Goal: Task Accomplishment & Management: Manage account settings

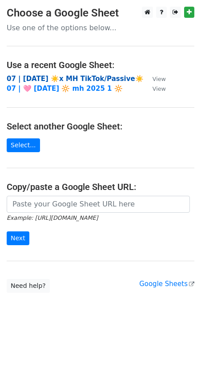
click at [70, 76] on strong "07 | AUG 4 ☀️x MH TikTok/Passive☀️" at bounding box center [75, 79] width 137 height 8
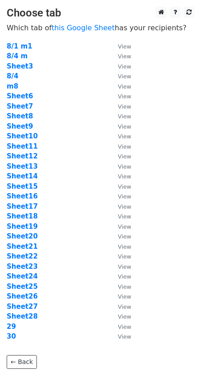
click at [84, 89] on td "m8" at bounding box center [58, 86] width 102 height 10
click at [28, 158] on strong "Sheet12" at bounding box center [22, 156] width 31 height 8
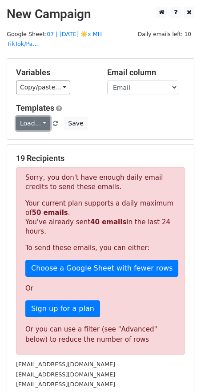
click at [38, 117] on link "Load..." at bounding box center [33, 124] width 34 height 14
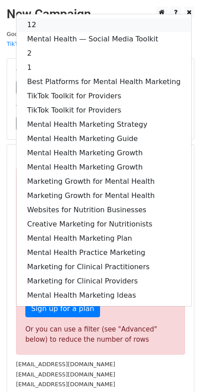
click at [43, 18] on link "12" at bounding box center [103, 25] width 175 height 14
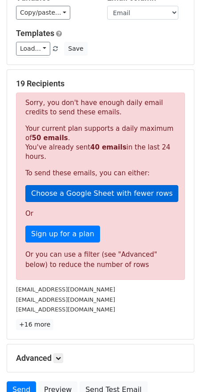
scroll to position [137, 0]
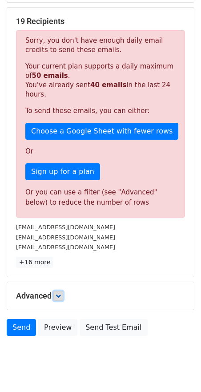
click at [57, 293] on icon at bounding box center [58, 295] width 5 height 5
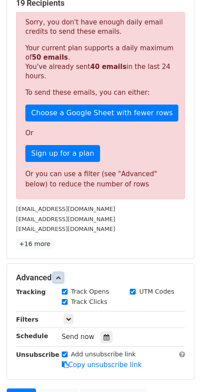
scroll to position [162, 0]
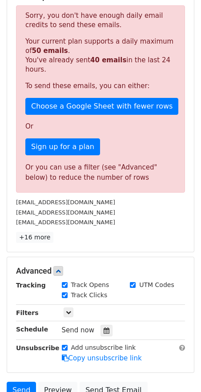
click at [104, 310] on div "Tracking Track Opens UTM Codes Track Clicks Filters Only include spreadsheet ro…" at bounding box center [100, 321] width 169 height 83
click at [104, 327] on icon at bounding box center [107, 330] width 6 height 6
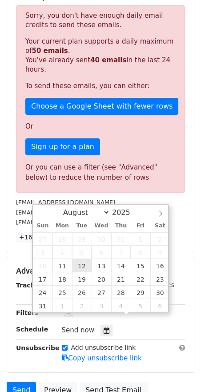
type input "2025-08-12 12:00"
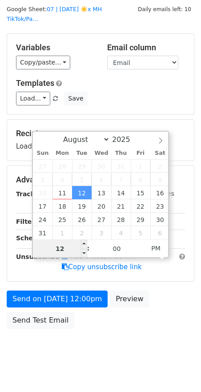
scroll to position [61, 0]
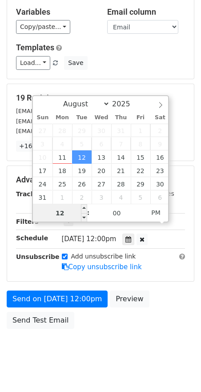
type input "2"
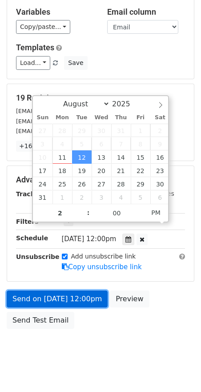
type input "2025-08-12 14:00"
click at [64, 290] on link "Send on Aug 12 at 12:00pm" at bounding box center [57, 298] width 101 height 17
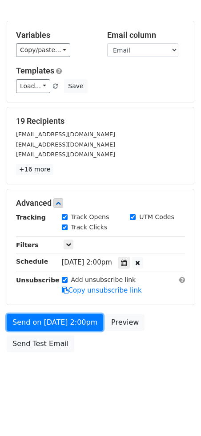
scroll to position [16, 0]
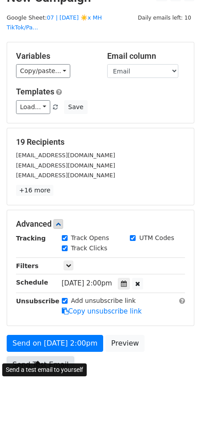
click at [24, 356] on link "Send Test Email" at bounding box center [41, 364] width 68 height 17
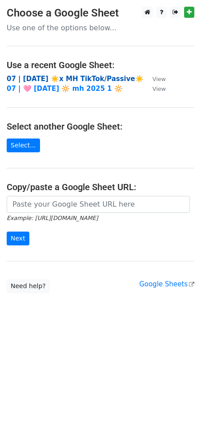
click at [54, 78] on strong "07 | AUG 4 ☀️x MH TikTok/Passive☀️" at bounding box center [75, 79] width 137 height 8
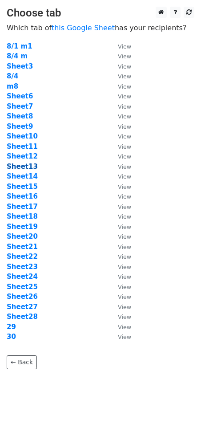
click at [28, 169] on strong "Sheet13" at bounding box center [22, 166] width 31 height 8
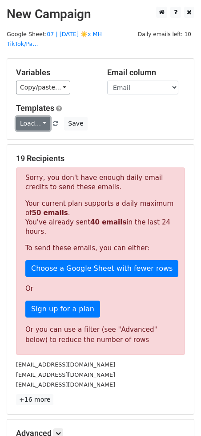
click at [28, 117] on link "Load..." at bounding box center [33, 124] width 34 height 14
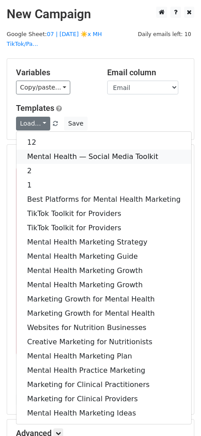
click at [36, 149] on link "Mental Health — Social Media Toolkit" at bounding box center [103, 156] width 175 height 14
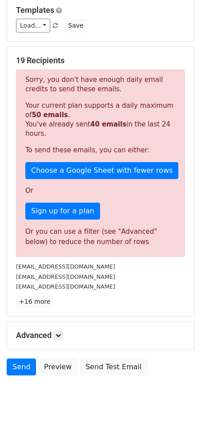
scroll to position [101, 0]
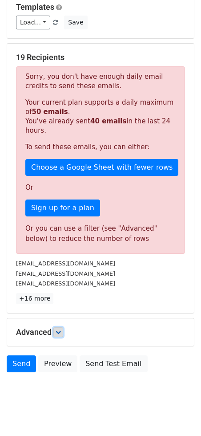
click at [60, 329] on icon at bounding box center [58, 331] width 5 height 5
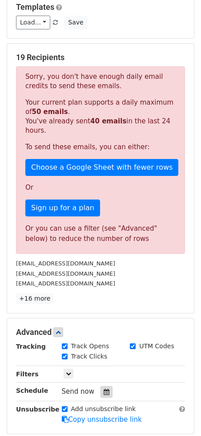
click at [101, 386] on div at bounding box center [107, 392] width 12 height 12
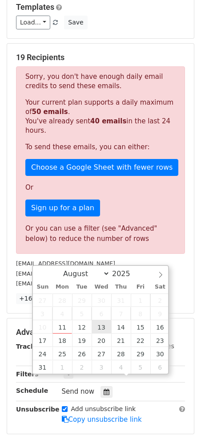
type input "2025-08-13 12:00"
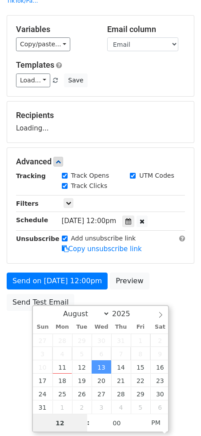
scroll to position [43, 0]
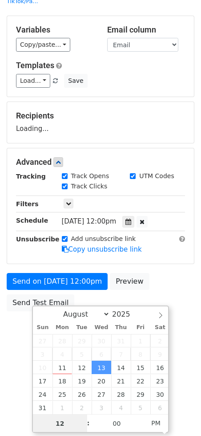
type input "1"
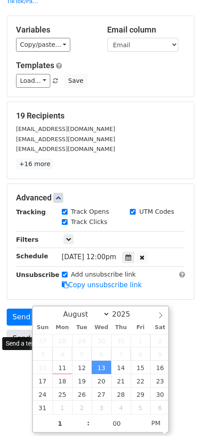
type input "2025-08-13 13:00"
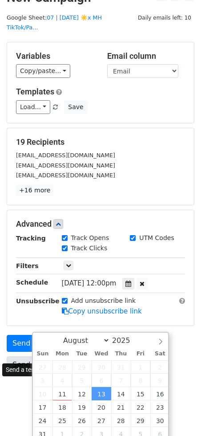
click at [15, 335] on div "Send on Aug 13 at 12:00pm Preview Send Test Email" at bounding box center [100, 356] width 201 height 43
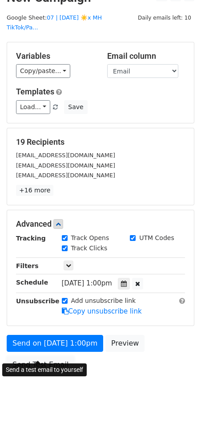
scroll to position [0, 0]
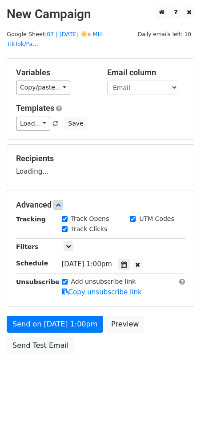
click at [26, 351] on div "Send a test email to yourself" at bounding box center [44, 350] width 85 height 13
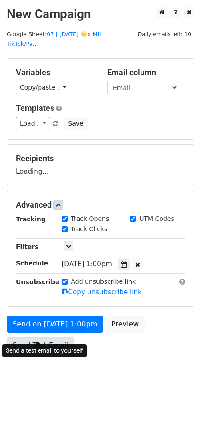
click at [36, 337] on link "Send Test Email" at bounding box center [41, 345] width 68 height 17
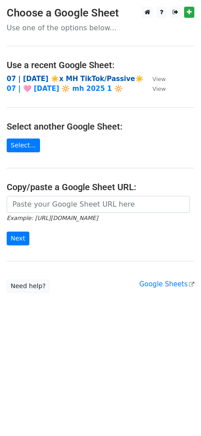
click at [58, 75] on strong "07 | [DATE] ☀️x MH TikTok/Passive☀️" at bounding box center [75, 79] width 137 height 8
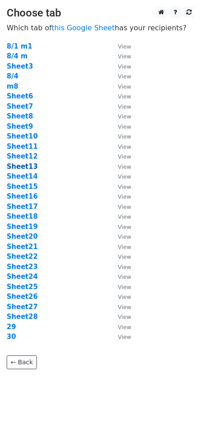
click at [31, 169] on strong "Sheet13" at bounding box center [22, 166] width 31 height 8
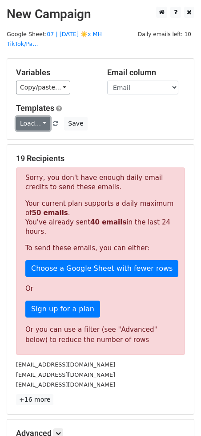
click at [27, 117] on link "Load..." at bounding box center [33, 124] width 34 height 14
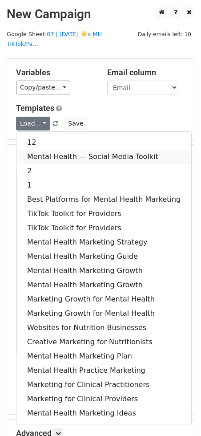
click at [44, 149] on link "Mental Health — Social Media Toolkit" at bounding box center [103, 156] width 175 height 14
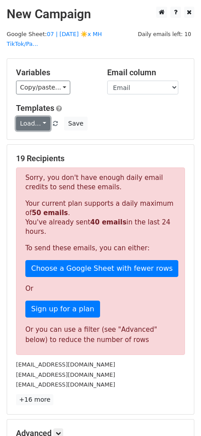
click at [37, 117] on link "Load..." at bounding box center [33, 124] width 34 height 14
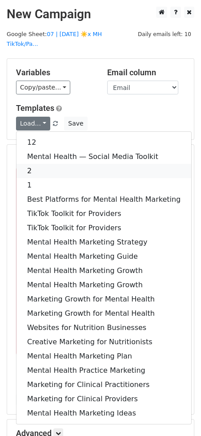
click at [31, 164] on link "2" at bounding box center [103, 171] width 175 height 14
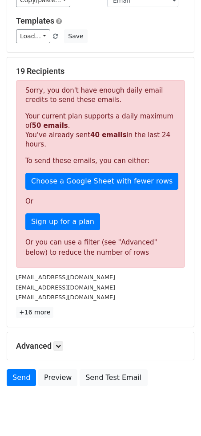
scroll to position [87, 0]
click at [68, 341] on h5 "Advanced" at bounding box center [100, 346] width 169 height 10
click at [67, 341] on h5 "Advanced" at bounding box center [100, 346] width 169 height 10
click at [57, 343] on icon at bounding box center [58, 345] width 5 height 5
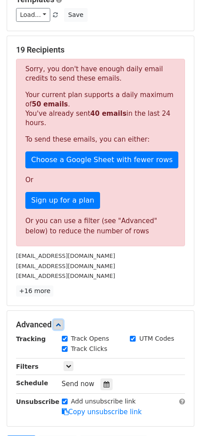
scroll to position [188, 0]
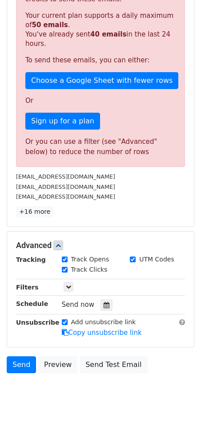
click at [101, 302] on div "Tracking Track Opens UTM Codes Track Clicks Filters Only include spreadsheet ro…" at bounding box center [100, 295] width 169 height 83
click at [101, 298] on div "Tracking Track Opens UTM Codes Track Clicks Filters Only include spreadsheet ro…" at bounding box center [100, 295] width 169 height 83
click at [104, 299] on div at bounding box center [107, 305] width 12 height 12
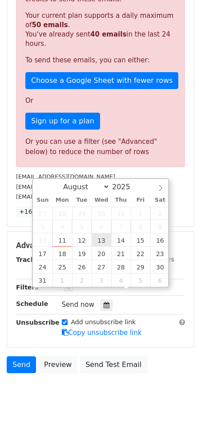
type input "2025-08-13 12:00"
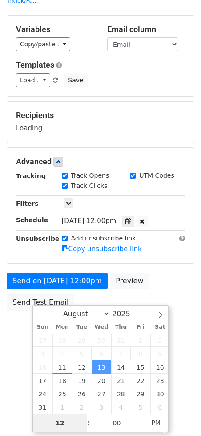
scroll to position [43, 0]
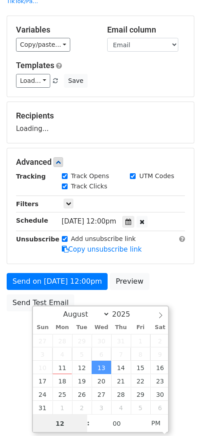
type input "2"
type input "2025-08-13 14:00"
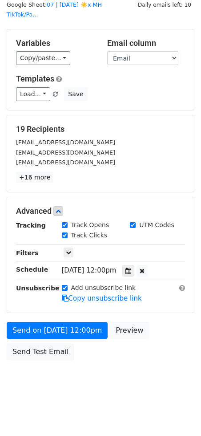
scroll to position [16, 0]
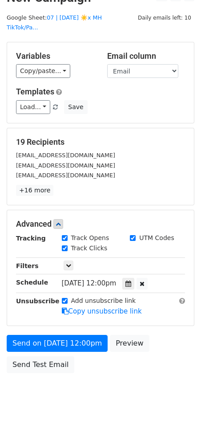
click at [26, 290] on form "Variables Copy/paste... {{Email}} Email column Email Templates Load... 12 Menta…" at bounding box center [101, 209] width 188 height 335
click at [22, 317] on form "Variables Copy/paste... {{Email}} Email column Email Templates Load... 12 Menta…" at bounding box center [101, 209] width 188 height 335
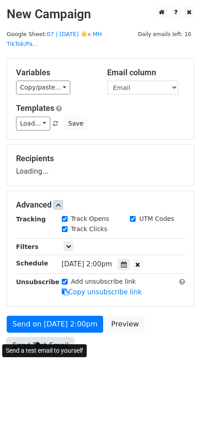
click at [23, 337] on link "Send Test Email" at bounding box center [41, 345] width 68 height 17
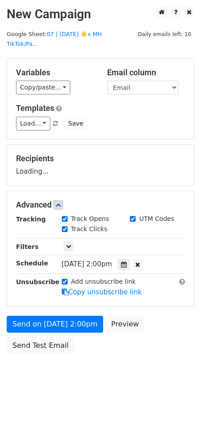
click at [30, 321] on div "Send on Aug 13 at 2:00pm Preview Send Test Email" at bounding box center [100, 336] width 201 height 43
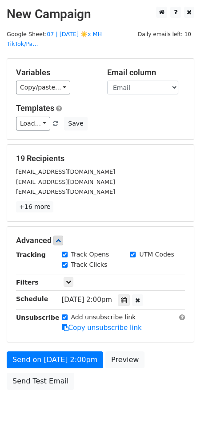
click at [22, 282] on div "Tracking Track Opens UTM Codes Track Clicks Filters Only include spreadsheet ro…" at bounding box center [100, 291] width 169 height 83
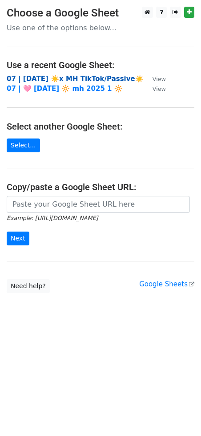
click at [50, 79] on strong "07 | [DATE] ☀️x MH TikTok/Passive☀️" at bounding box center [75, 79] width 137 height 8
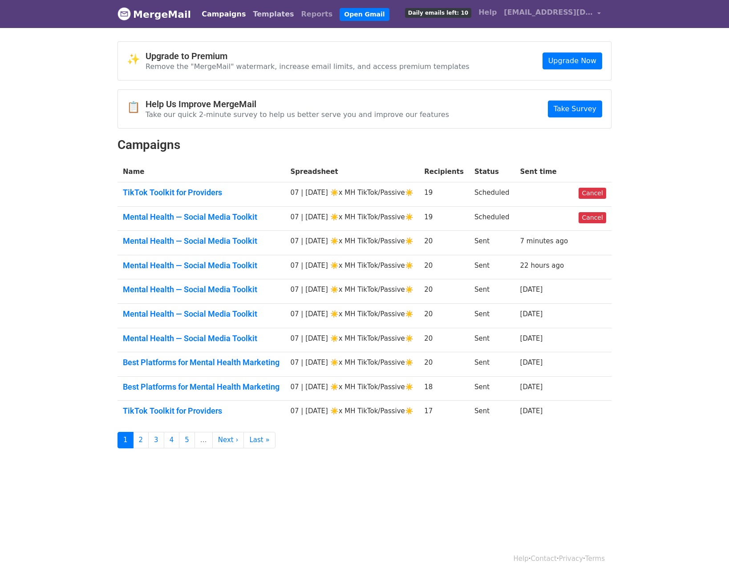
click at [258, 14] on link "Templates" at bounding box center [273, 14] width 48 height 18
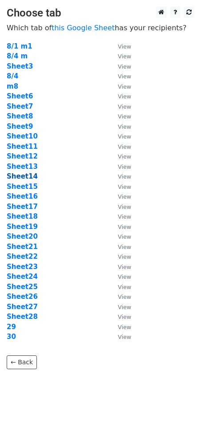
click at [28, 173] on strong "Sheet14" at bounding box center [22, 176] width 31 height 8
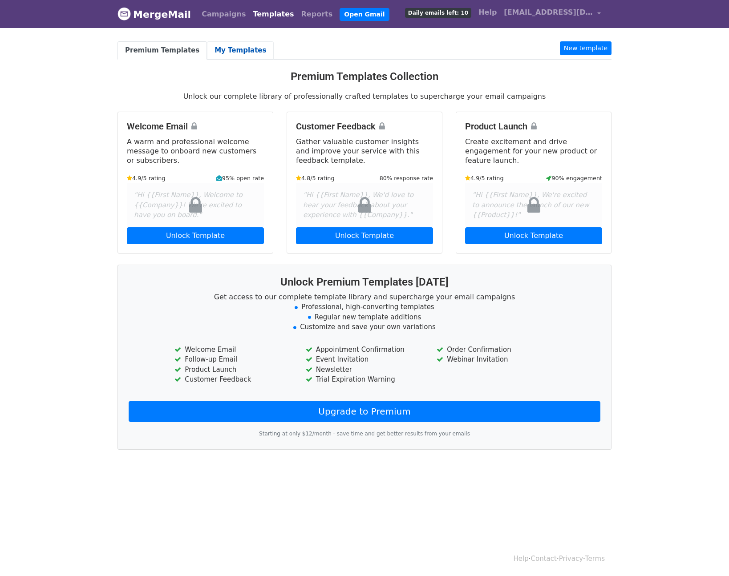
click at [237, 48] on link "My Templates" at bounding box center [240, 50] width 67 height 18
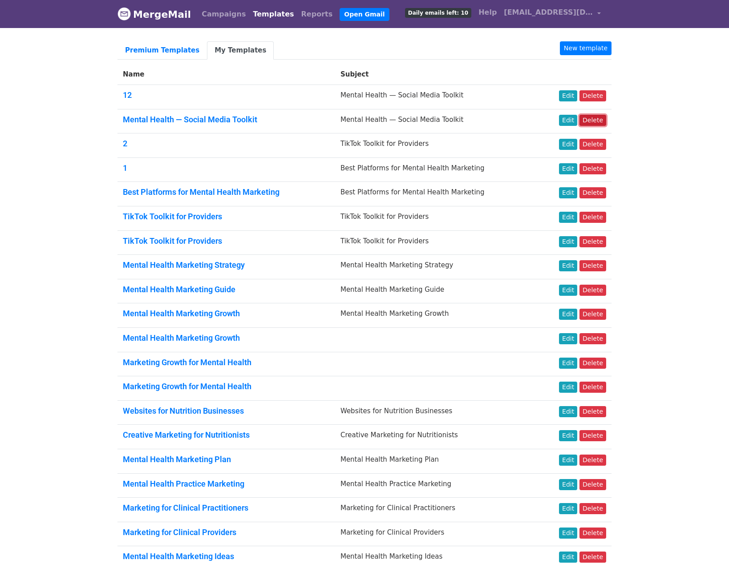
click at [590, 116] on link "Delete" at bounding box center [592, 120] width 27 height 11
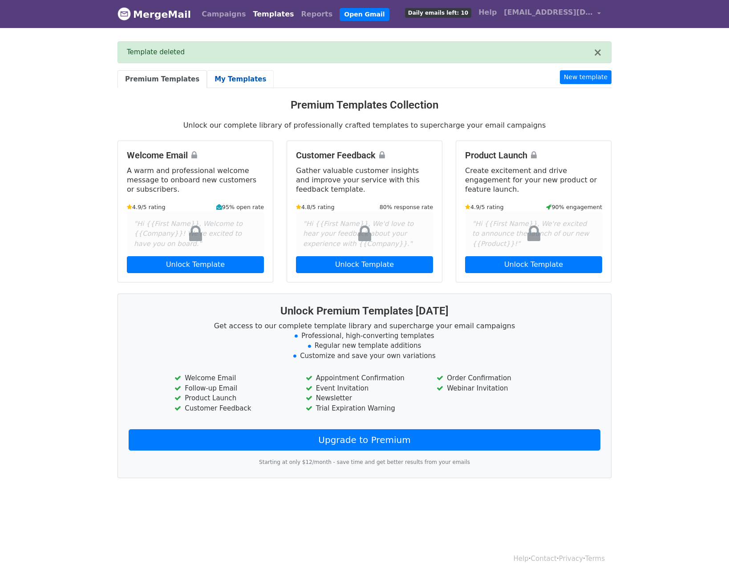
click at [216, 83] on link "My Templates" at bounding box center [240, 79] width 67 height 18
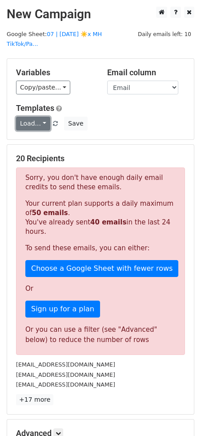
click at [33, 117] on link "Load..." at bounding box center [33, 124] width 34 height 14
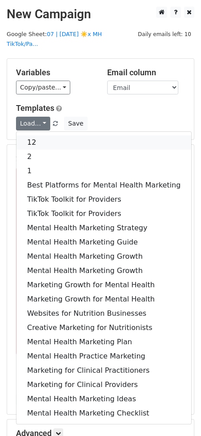
click at [45, 135] on link "12" at bounding box center [103, 142] width 175 height 14
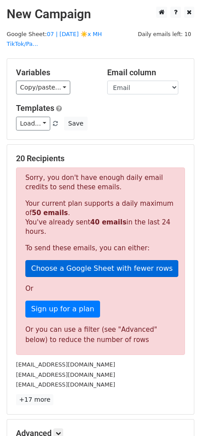
scroll to position [101, 0]
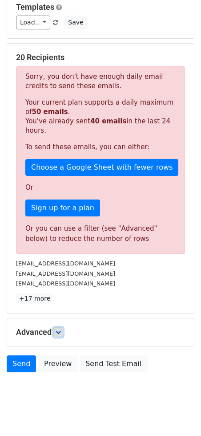
click at [62, 327] on link at bounding box center [58, 332] width 10 height 10
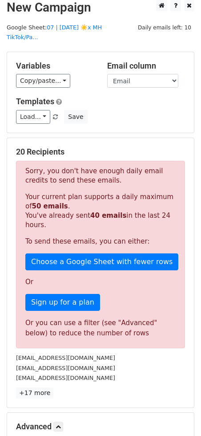
scroll to position [0, 0]
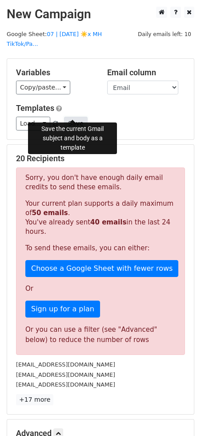
click at [73, 117] on button "Save" at bounding box center [75, 124] width 23 height 14
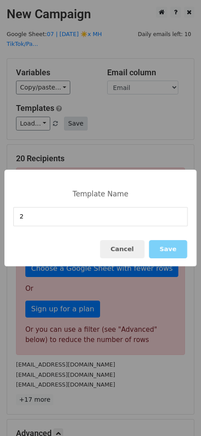
type input "2"
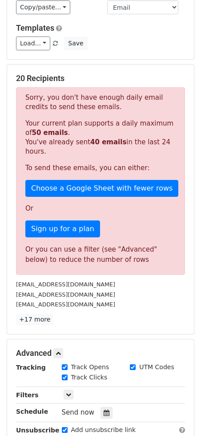
scroll to position [188, 0]
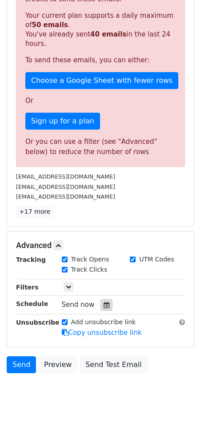
click at [104, 302] on icon at bounding box center [107, 305] width 6 height 6
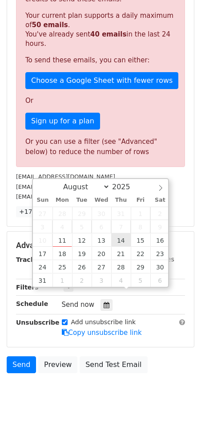
type input "2025-08-14 12:00"
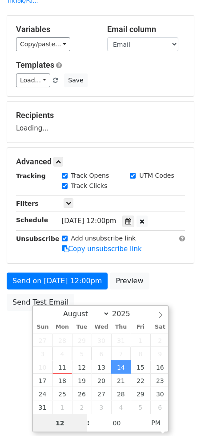
scroll to position [43, 0]
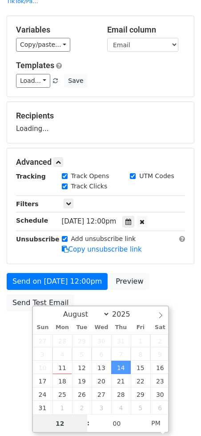
type input "2"
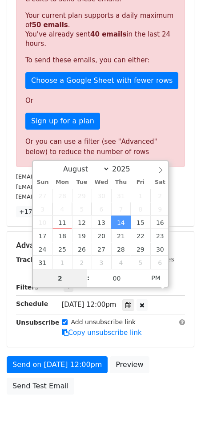
click at [33, 279] on input "2" at bounding box center [60, 278] width 54 height 18
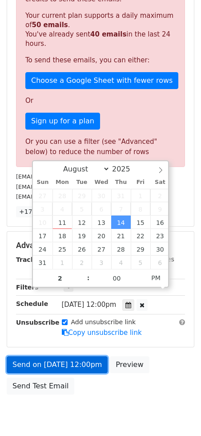
type input "2025-08-14 14:00"
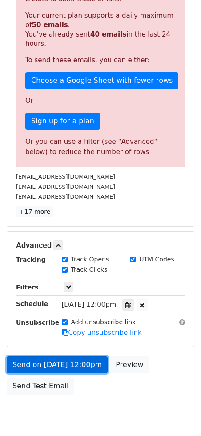
click at [36, 356] on link "Send on Aug 14 at 12:00pm" at bounding box center [57, 364] width 101 height 17
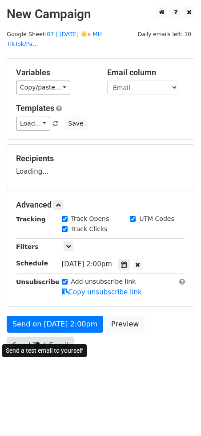
click at [44, 337] on link "Send Test Email" at bounding box center [41, 345] width 68 height 17
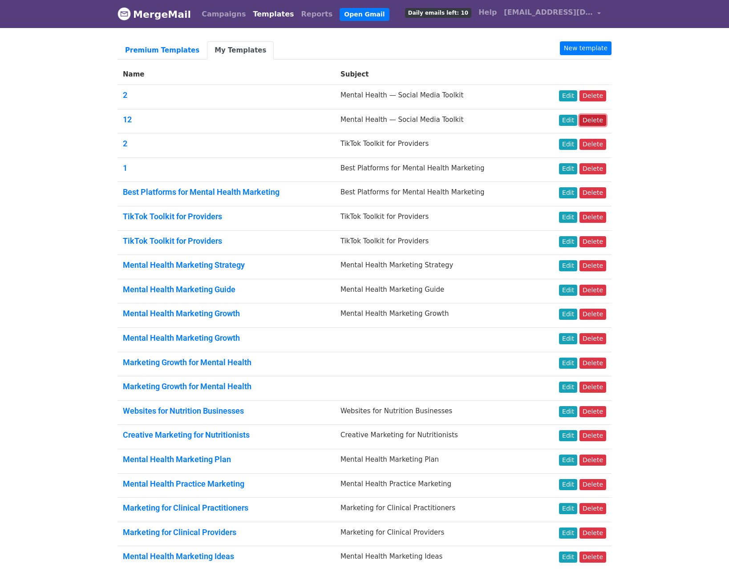
click at [596, 120] on link "Delete" at bounding box center [592, 120] width 27 height 11
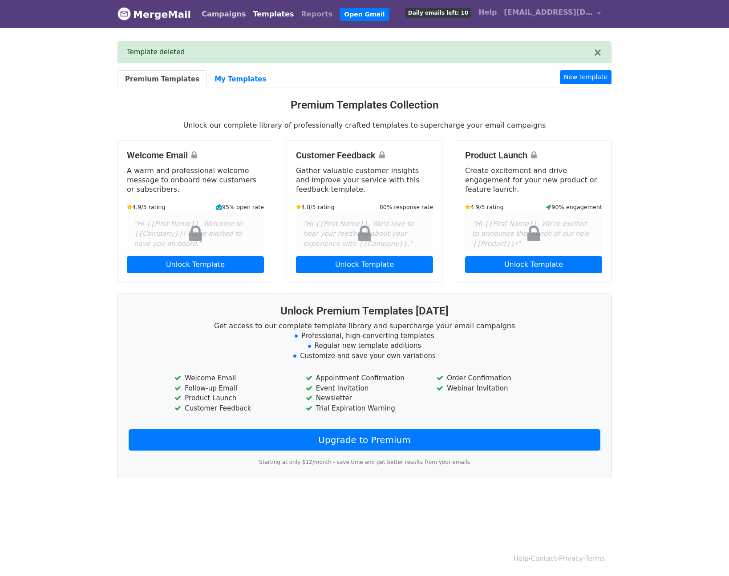
click at [222, 11] on link "Campaigns" at bounding box center [223, 14] width 51 height 18
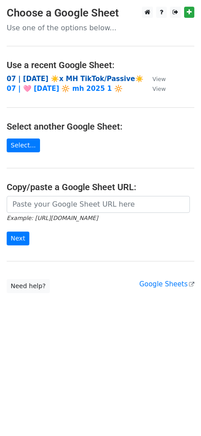
click at [48, 77] on strong "07 | [DATE] ☀️x MH TikTok/Passive☀️" at bounding box center [75, 79] width 137 height 8
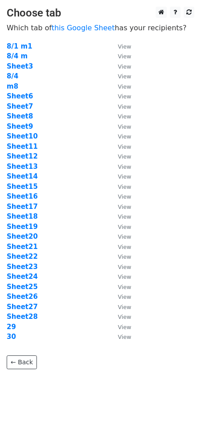
click at [28, 190] on td "Sheet15" at bounding box center [58, 187] width 102 height 10
click at [30, 186] on strong "Sheet15" at bounding box center [22, 186] width 31 height 8
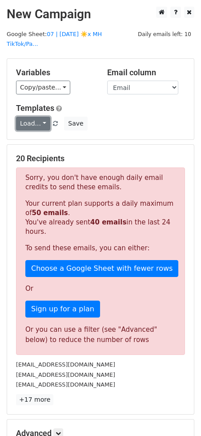
click at [40, 117] on link "Load..." at bounding box center [33, 124] width 34 height 14
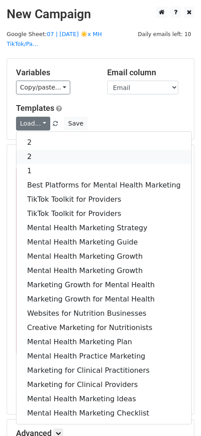
click at [50, 149] on link "2" at bounding box center [103, 156] width 175 height 14
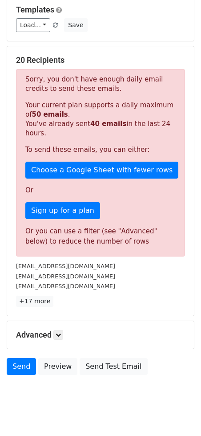
scroll to position [101, 0]
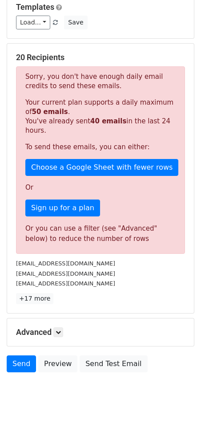
click at [65, 327] on h5 "Advanced" at bounding box center [100, 332] width 169 height 10
click at [59, 329] on icon at bounding box center [58, 331] width 5 height 5
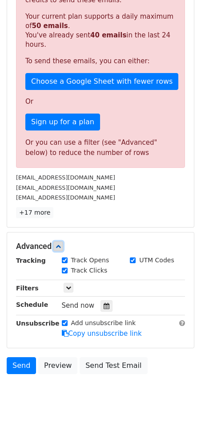
scroll to position [188, 0]
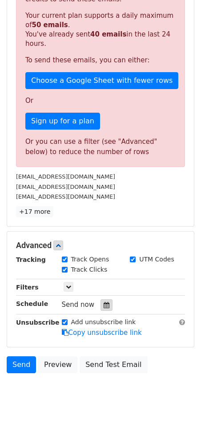
click at [104, 302] on icon at bounding box center [107, 305] width 6 height 6
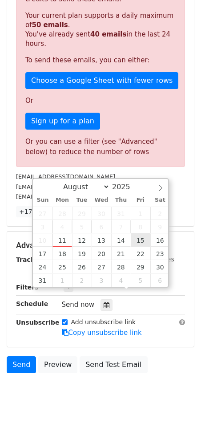
type input "2025-08-15 12:00"
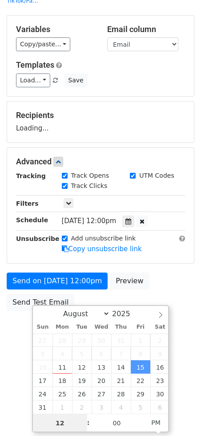
scroll to position [43, 0]
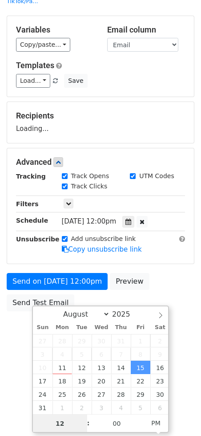
type input "1"
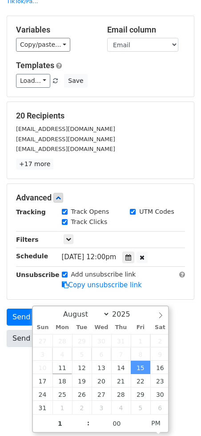
type input "2025-08-15 13:00"
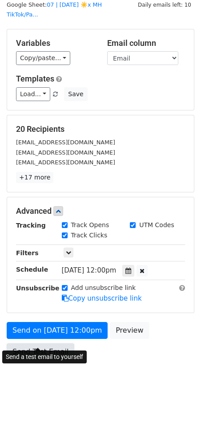
scroll to position [16, 0]
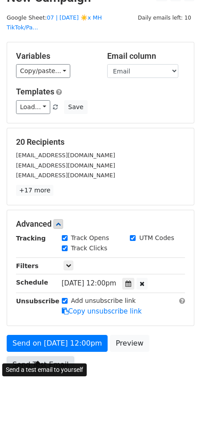
click at [22, 318] on form "Variables Copy/paste... {{Email}} Email column Email Templates Load... 2 2 1 Be…" at bounding box center [101, 209] width 188 height 335
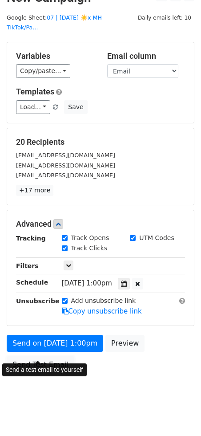
scroll to position [0, 0]
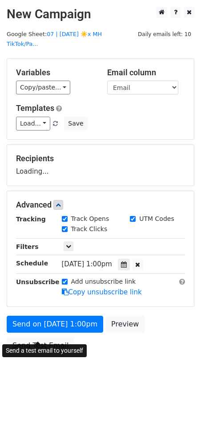
click at [43, 344] on div "Send a test email to yourself" at bounding box center [44, 350] width 85 height 13
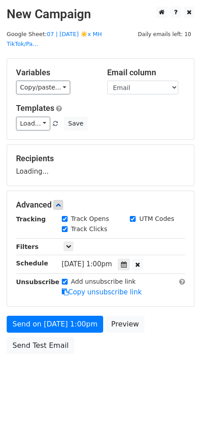
click at [53, 322] on div "Send on Aug 15 at 1:00pm Preview Send Test Email" at bounding box center [100, 336] width 201 height 43
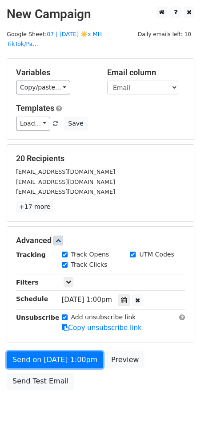
click at [40, 351] on link "Send on Aug 15 at 1:00pm" at bounding box center [55, 359] width 97 height 17
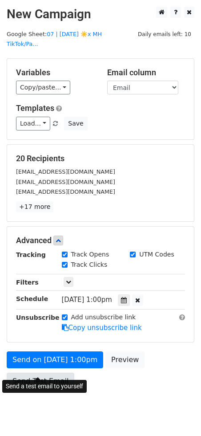
click at [41, 372] on link "Send Test Email" at bounding box center [41, 380] width 68 height 17
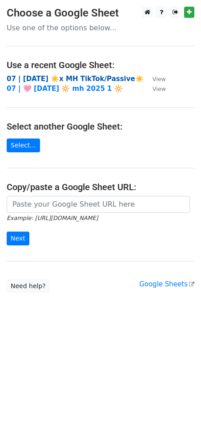
click at [89, 75] on strong "07 | [DATE] ☀️x MH TikTok/Passive☀️" at bounding box center [75, 79] width 137 height 8
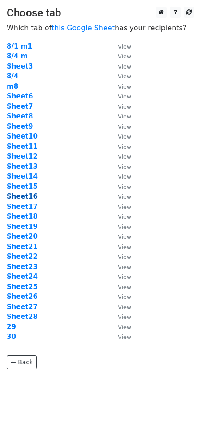
click at [25, 196] on strong "Sheet16" at bounding box center [22, 196] width 31 height 8
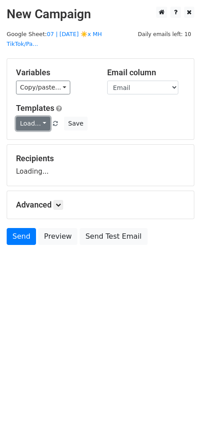
click at [31, 117] on link "Load..." at bounding box center [33, 124] width 34 height 14
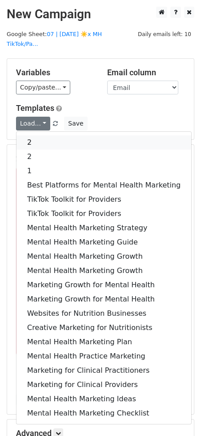
click at [31, 135] on link "2" at bounding box center [103, 142] width 175 height 14
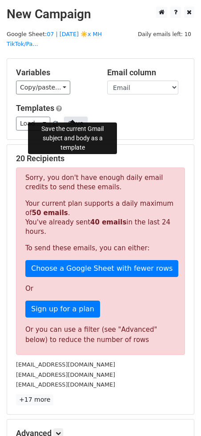
click at [74, 117] on button "Save" at bounding box center [75, 124] width 23 height 14
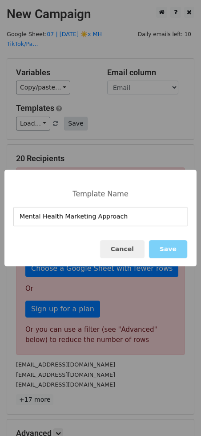
type input "Mental Health Marketing Approach"
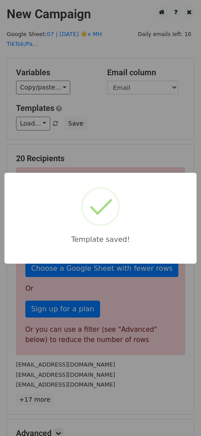
drag, startPoint x: 145, startPoint y: 133, endPoint x: 90, endPoint y: 390, distance: 263.1
click at [129, 163] on div "Template saved!" at bounding box center [100, 218] width 201 height 436
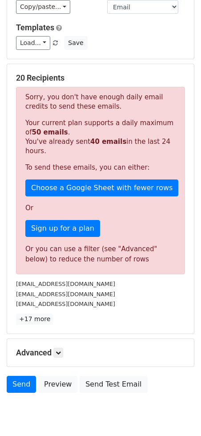
scroll to position [101, 0]
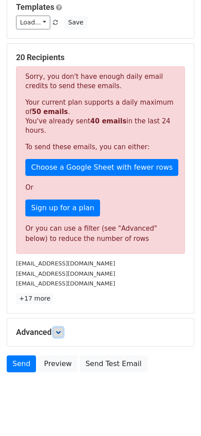
click at [61, 329] on icon at bounding box center [58, 331] width 5 height 5
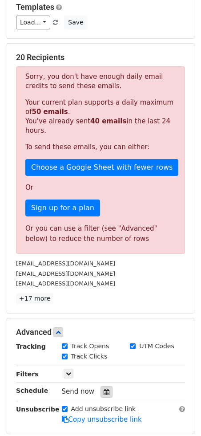
click at [104, 388] on icon at bounding box center [107, 391] width 6 height 6
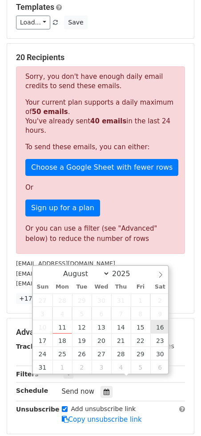
type input "2025-08-16 12:00"
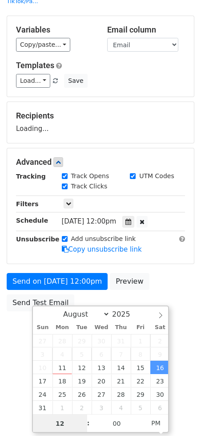
type input "2"
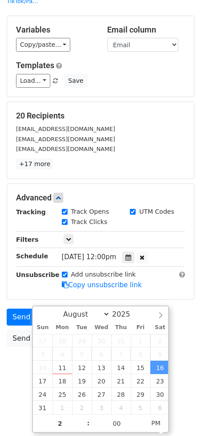
type input "2025-08-16 14:00"
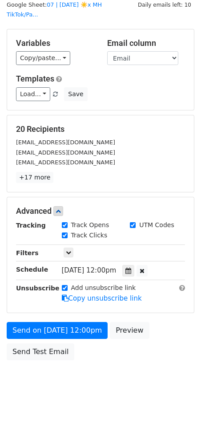
scroll to position [16, 0]
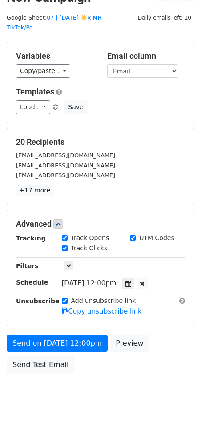
click at [19, 315] on form "Variables Copy/paste... {{Email}} Email column Email Templates Load... 2 2 1 Be…" at bounding box center [101, 209] width 188 height 335
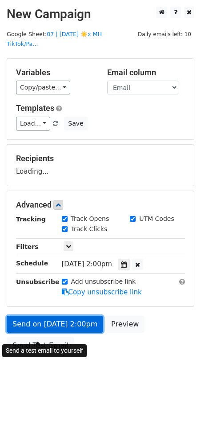
scroll to position [0, 0]
click at [16, 328] on div "Send on Aug 16 at 2:00pm Preview Send Test Email" at bounding box center [100, 336] width 201 height 43
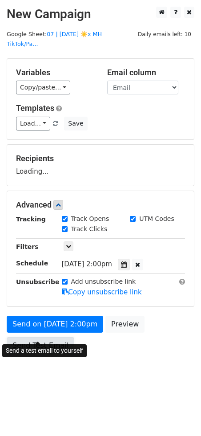
click at [32, 337] on link "Send Test Email" at bounding box center [41, 345] width 68 height 17
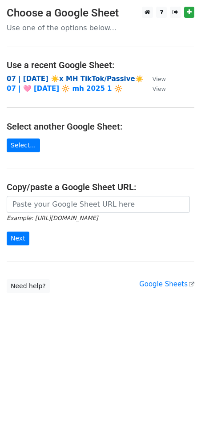
click at [49, 77] on strong "07 | [DATE] ☀️x MH TikTok/Passive☀️" at bounding box center [75, 79] width 137 height 8
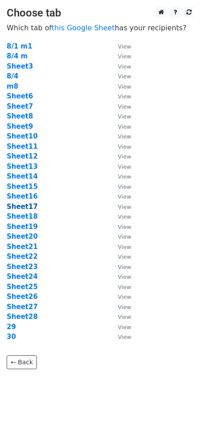
click at [32, 208] on strong "Sheet17" at bounding box center [22, 206] width 31 height 8
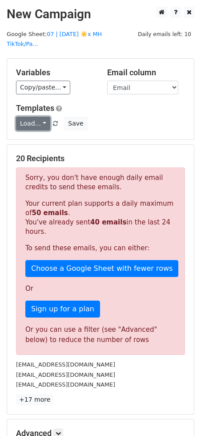
click at [36, 117] on link "Load..." at bounding box center [33, 124] width 34 height 14
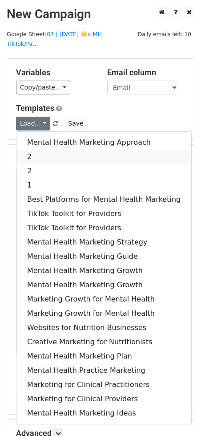
click at [41, 149] on link "2" at bounding box center [103, 156] width 175 height 14
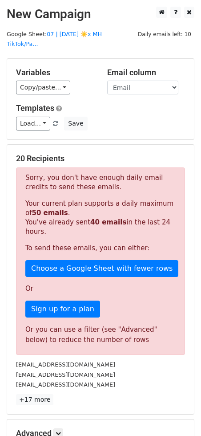
scroll to position [101, 0]
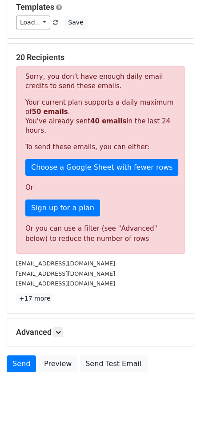
click at [63, 327] on div "Advanced Tracking Track Opens UTM Codes Track Clicks Filters Only include sprea…" at bounding box center [100, 332] width 187 height 28
click at [60, 329] on icon at bounding box center [58, 331] width 5 height 5
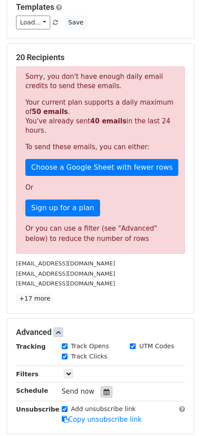
click at [104, 388] on icon at bounding box center [107, 391] width 6 height 6
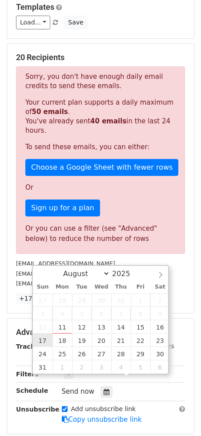
type input "2025-08-17 12:00"
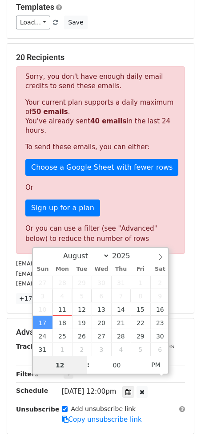
scroll to position [43, 0]
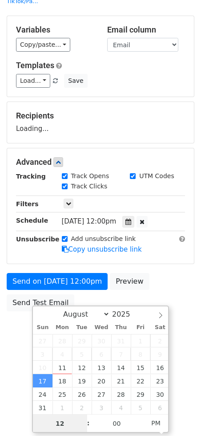
type input "3"
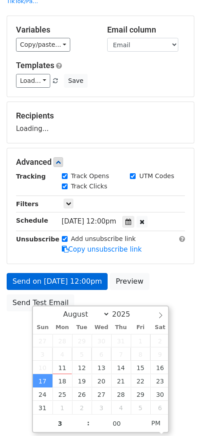
type input "2025-08-17 15:00"
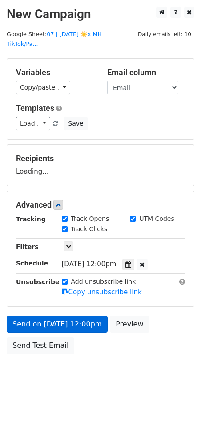
scroll to position [0, 0]
click at [10, 315] on body "New Campaign Daily emails left: 10 Google Sheet: 07 | AUG 4 ☀️x MH TikTok/Pa...…" at bounding box center [100, 200] width 201 height 387
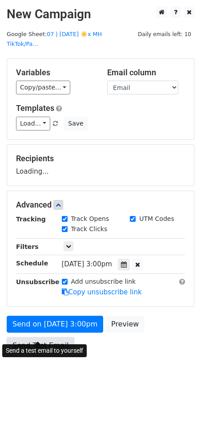
click at [43, 337] on link "Send Test Email" at bounding box center [41, 345] width 68 height 17
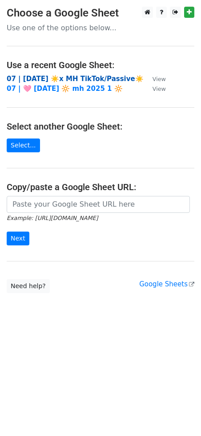
click at [36, 76] on strong "07 | AUG 4 ☀️x MH TikTok/Passive☀️" at bounding box center [75, 79] width 137 height 8
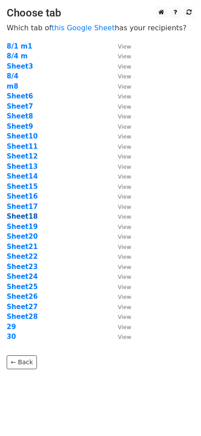
click at [28, 217] on strong "Sheet18" at bounding box center [22, 216] width 31 height 8
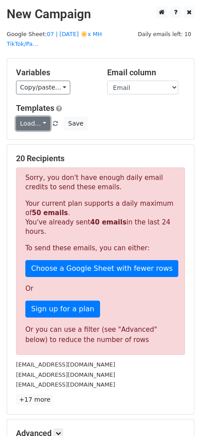
click at [43, 117] on link "Load..." at bounding box center [33, 124] width 34 height 14
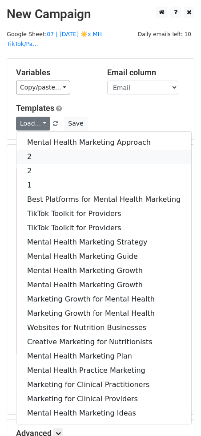
click at [44, 149] on link "2" at bounding box center [103, 156] width 175 height 14
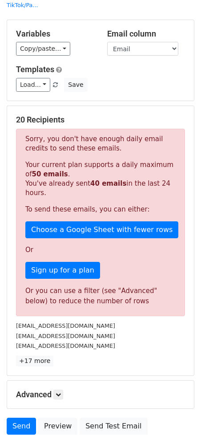
scroll to position [101, 0]
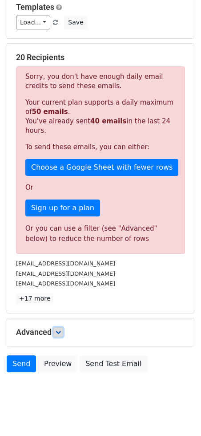
click at [61, 327] on link at bounding box center [58, 332] width 10 height 10
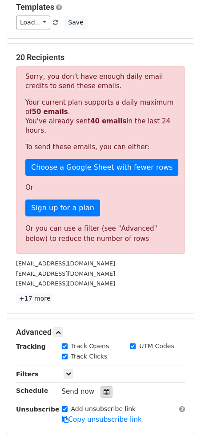
click at [104, 388] on icon at bounding box center [107, 391] width 6 height 6
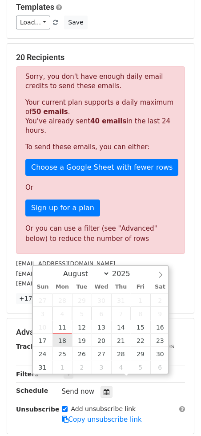
type input "2025-08-18 12:00"
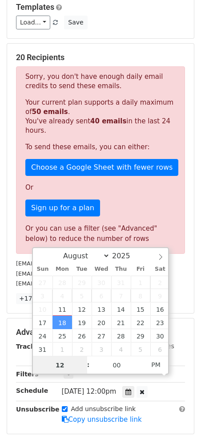
scroll to position [43, 0]
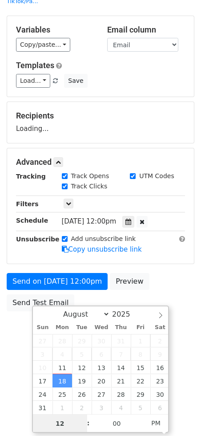
type input "2"
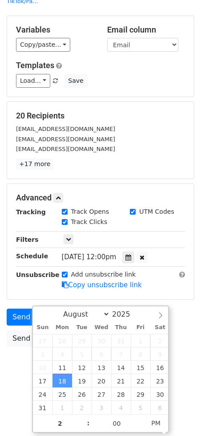
type input "2025-08-18 14:00"
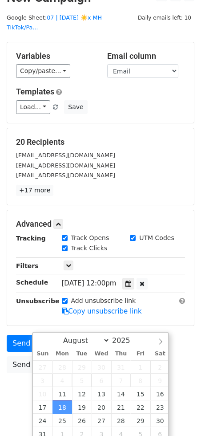
click at [20, 337] on div "Send on Aug 18 at 12:00pm Preview Send Test Email" at bounding box center [100, 356] width 201 height 43
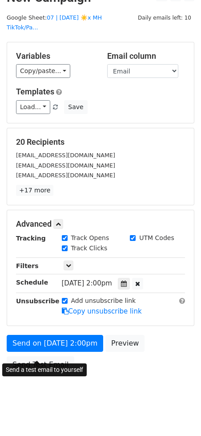
scroll to position [0, 0]
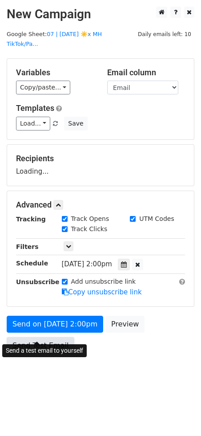
click at [22, 337] on link "Send Test Email" at bounding box center [41, 345] width 68 height 17
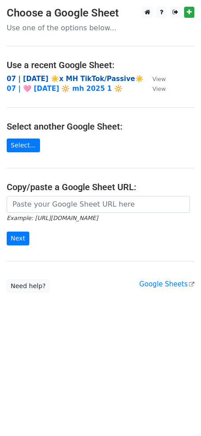
click at [93, 79] on strong "07 | AUG 4 ☀️x MH TikTok/Passive☀️" at bounding box center [75, 79] width 137 height 8
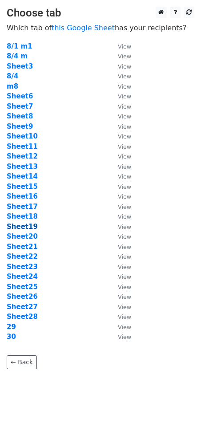
click at [30, 226] on strong "Sheet19" at bounding box center [22, 226] width 31 height 8
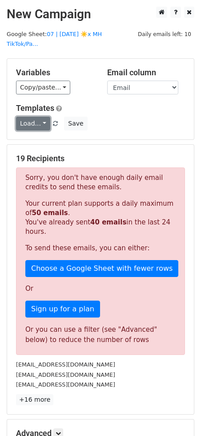
click at [38, 119] on link "Load..." at bounding box center [33, 124] width 34 height 14
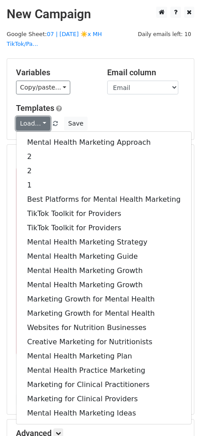
click at [38, 119] on link "Load..." at bounding box center [33, 124] width 34 height 14
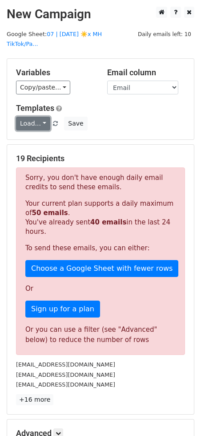
click at [38, 119] on link "Load..." at bounding box center [33, 124] width 34 height 14
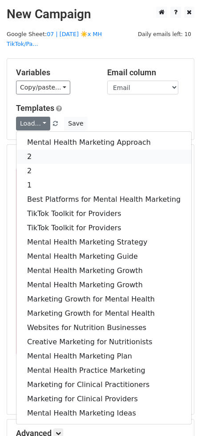
click at [39, 150] on link "2" at bounding box center [103, 156] width 175 height 14
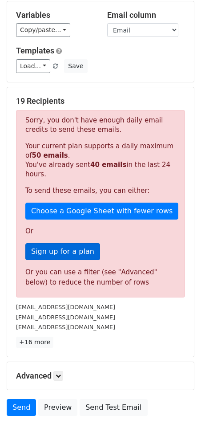
scroll to position [101, 0]
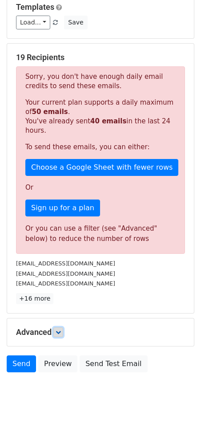
click at [60, 327] on link at bounding box center [58, 332] width 10 height 10
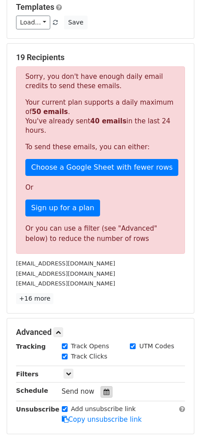
click at [101, 386] on div at bounding box center [107, 392] width 12 height 12
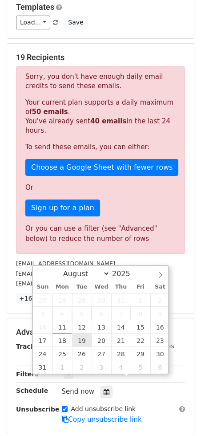
type input "2025-08-19 12:00"
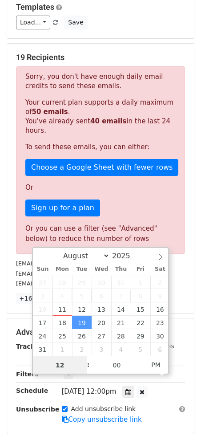
scroll to position [43, 0]
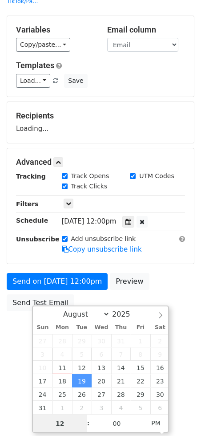
type input "4"
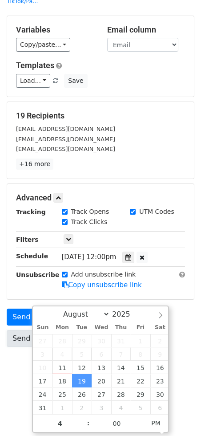
type input "2025-08-19 16:00"
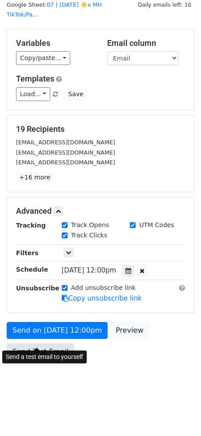
scroll to position [16, 0]
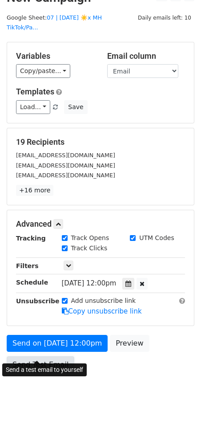
click at [21, 335] on div "Send on Aug 19 at 12:00pm Preview Send Test Email" at bounding box center [100, 356] width 201 height 43
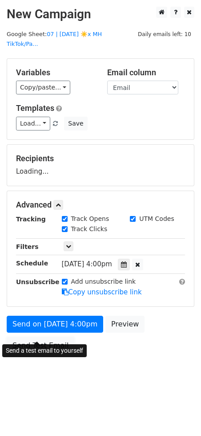
scroll to position [0, 0]
click at [17, 344] on div "Send a test email to yourself" at bounding box center [44, 350] width 85 height 13
drag, startPoint x: 24, startPoint y: 334, endPoint x: 5, endPoint y: 337, distance: 18.9
click at [24, 337] on link "Send Test Email" at bounding box center [41, 345] width 68 height 17
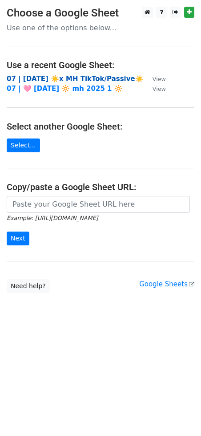
click at [59, 78] on strong "07 | [DATE] ☀️x MH TikTok/Passive☀️" at bounding box center [75, 79] width 137 height 8
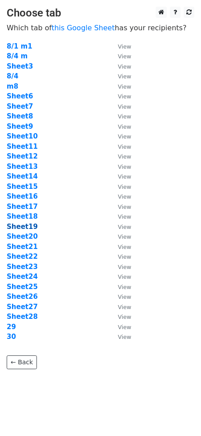
click at [31, 228] on strong "Sheet19" at bounding box center [22, 226] width 31 height 8
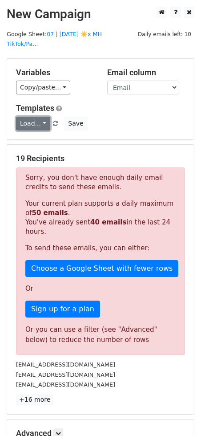
click at [25, 118] on link "Load..." at bounding box center [33, 124] width 34 height 14
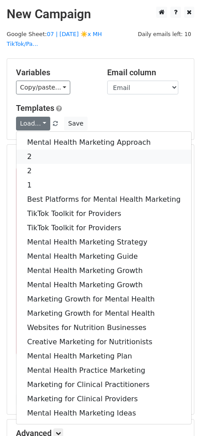
click at [37, 149] on link "2" at bounding box center [103, 156] width 175 height 14
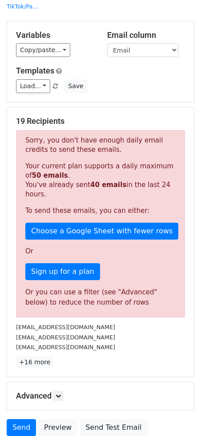
scroll to position [101, 0]
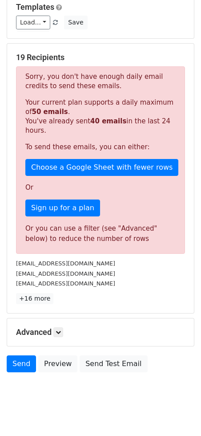
click at [65, 327] on h5 "Advanced" at bounding box center [100, 332] width 169 height 10
click at [63, 327] on link at bounding box center [58, 332] width 10 height 10
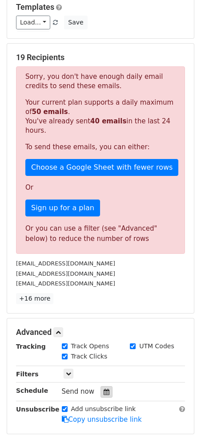
click at [104, 388] on icon at bounding box center [107, 391] width 6 height 6
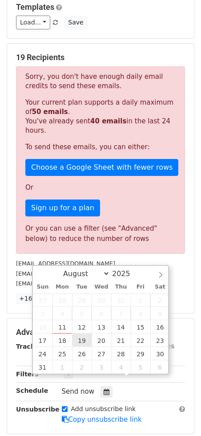
type input "[DATE] 12:00"
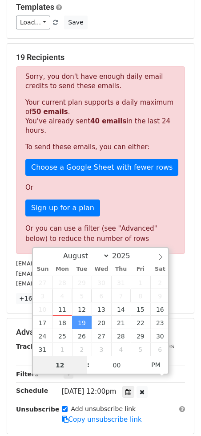
scroll to position [43, 0]
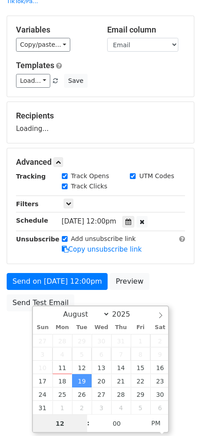
type input "4"
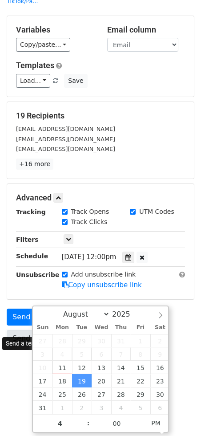
type input "[DATE] 16:00"
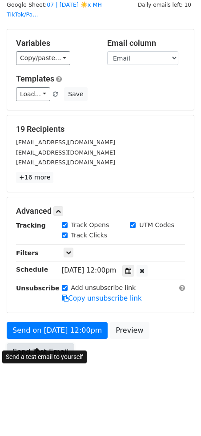
scroll to position [16, 0]
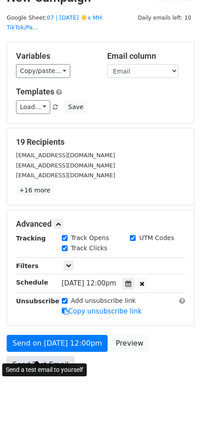
click at [25, 335] on div "Send on [DATE] 12:00pm Preview Send Test Email" at bounding box center [100, 356] width 201 height 43
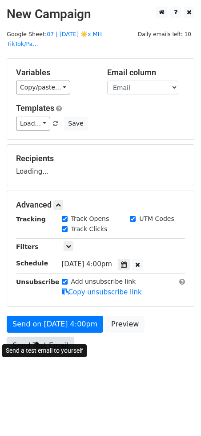
scroll to position [0, 0]
click at [20, 340] on link "Send Test Email" at bounding box center [41, 345] width 68 height 17
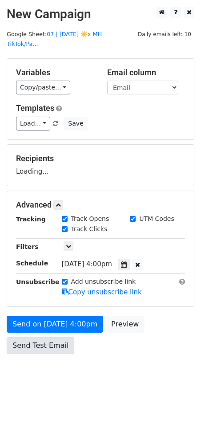
click at [24, 337] on link "Send Test Email" at bounding box center [41, 345] width 68 height 17
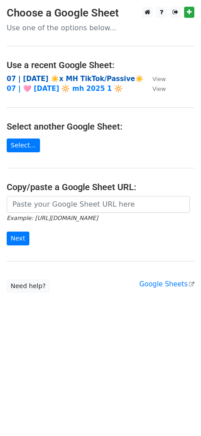
click at [79, 78] on strong "07 | AUG 4 ☀️x MH TikTok/Passive☀️" at bounding box center [75, 79] width 137 height 8
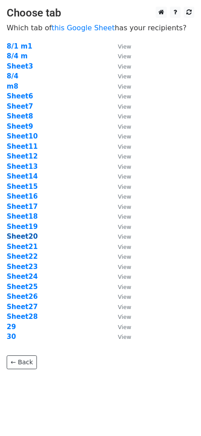
click at [31, 238] on strong "Sheet20" at bounding box center [22, 236] width 31 height 8
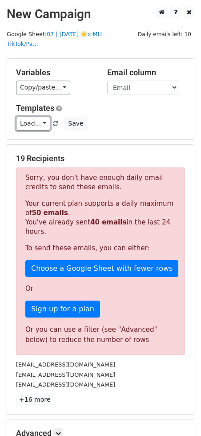
click at [30, 117] on link "Load..." at bounding box center [33, 124] width 34 height 14
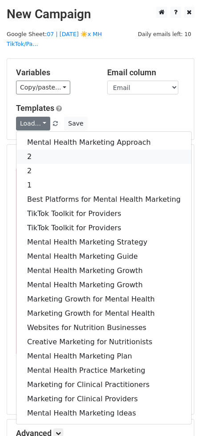
click at [48, 149] on link "2" at bounding box center [103, 156] width 175 height 14
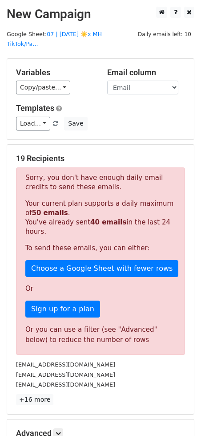
scroll to position [101, 0]
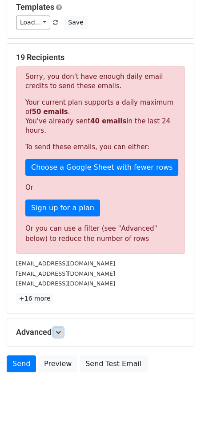
click at [59, 329] on icon at bounding box center [58, 331] width 5 height 5
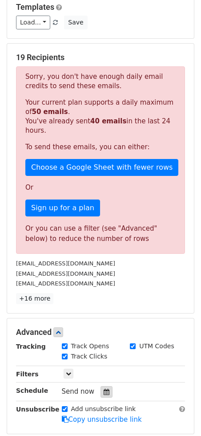
click at [104, 388] on icon at bounding box center [107, 391] width 6 height 6
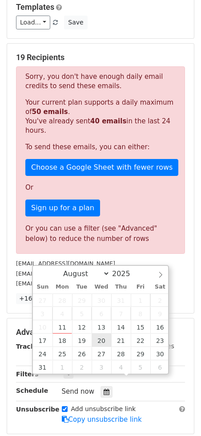
type input "[DATE] 12:00"
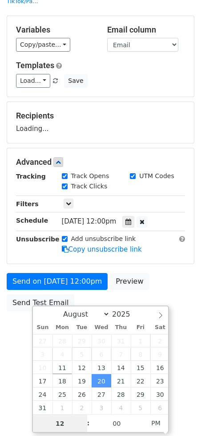
type input "4"
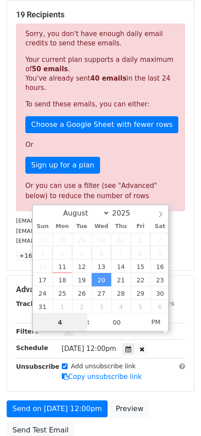
scroll to position [146, 0]
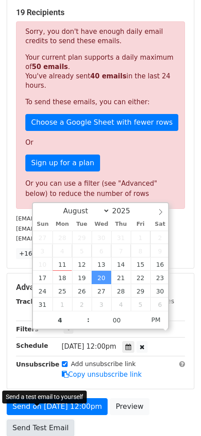
type input "[DATE] 16:00"
click at [40, 419] on link "Send Test Email" at bounding box center [41, 427] width 68 height 17
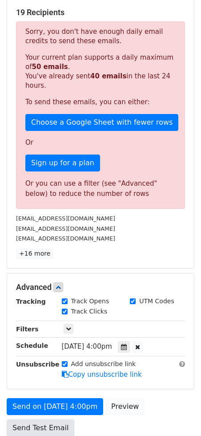
scroll to position [0, 0]
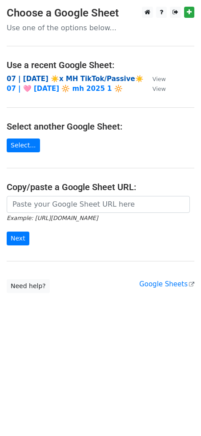
click at [61, 79] on strong "07 | [DATE] ☀️x MH TikTok/Passive☀️" at bounding box center [75, 79] width 137 height 8
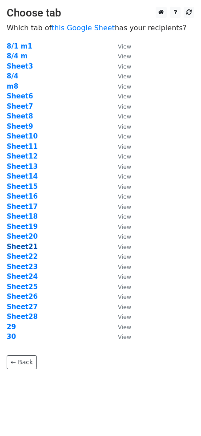
click at [27, 248] on strong "Sheet21" at bounding box center [22, 246] width 31 height 8
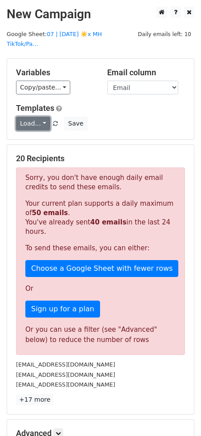
click at [41, 117] on link "Load..." at bounding box center [33, 124] width 34 height 14
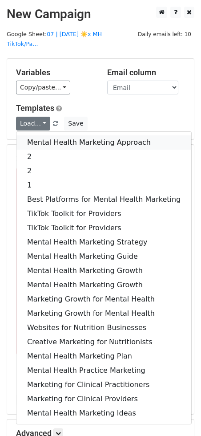
click at [41, 135] on link "Mental Health Marketing Approach" at bounding box center [103, 142] width 175 height 14
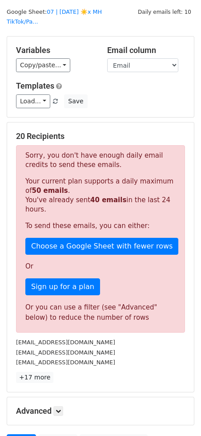
scroll to position [74, 0]
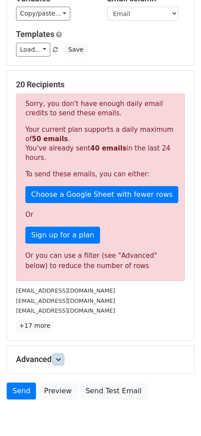
click at [58, 354] on link at bounding box center [58, 359] width 10 height 10
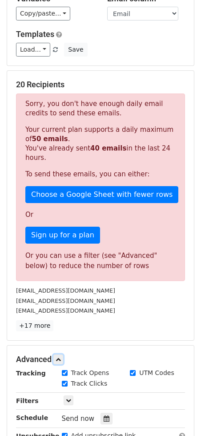
scroll to position [188, 0]
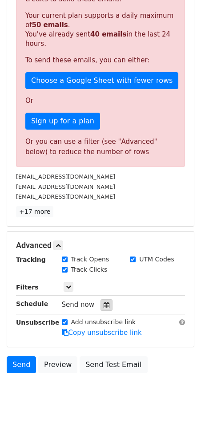
click at [104, 302] on icon at bounding box center [107, 305] width 6 height 6
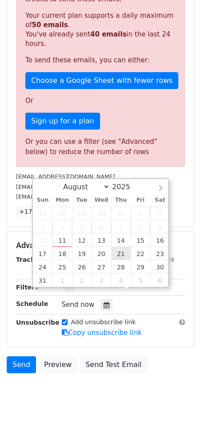
type input "2025-08-21 12:00"
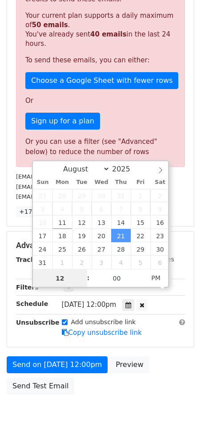
scroll to position [43, 0]
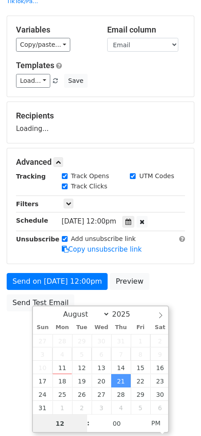
type input "3"
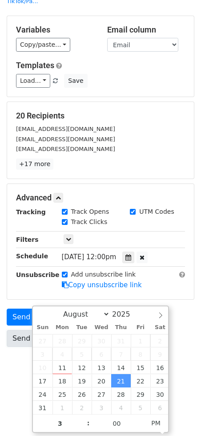
type input "2025-08-21 15:00"
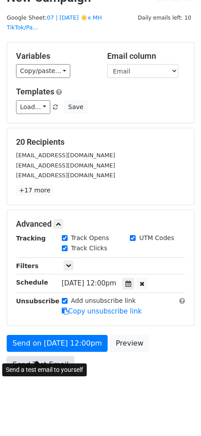
click at [23, 319] on form "Variables Copy/paste... {{Email}} Email column Email Templates Load... Mental H…" at bounding box center [101, 209] width 188 height 335
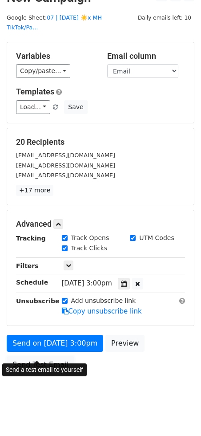
scroll to position [0, 0]
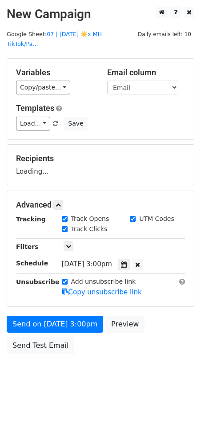
click at [51, 355] on div "Send a test email to yourself" at bounding box center [44, 350] width 85 height 13
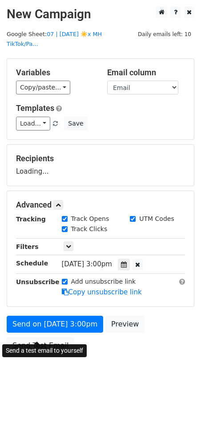
click at [49, 324] on div "Send on Aug 21 at 3:00pm Preview Send Test Email" at bounding box center [100, 336] width 201 height 43
click at [42, 340] on div "Send on Aug 21 at 3:00pm Preview Send Test Email" at bounding box center [100, 336] width 201 height 43
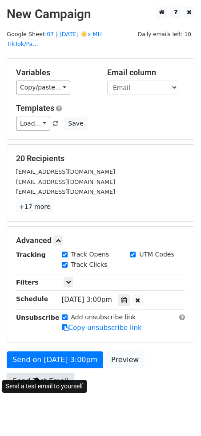
click at [50, 372] on link "Send Test Email" at bounding box center [41, 380] width 68 height 17
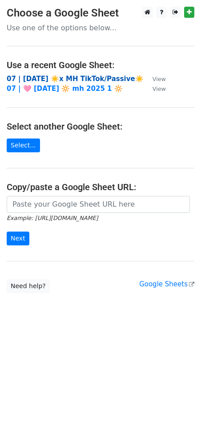
click at [52, 78] on strong "07 | [DATE] ☀️x MH TikTok/Passive☀️" at bounding box center [75, 79] width 137 height 8
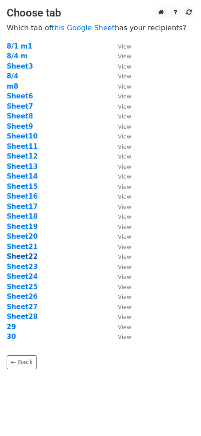
click at [28, 259] on strong "Sheet22" at bounding box center [22, 256] width 31 height 8
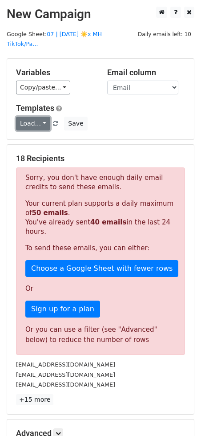
click at [32, 117] on link "Load..." at bounding box center [33, 124] width 34 height 14
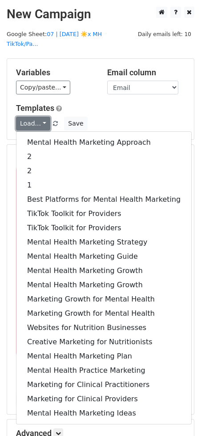
click at [32, 117] on link "Load..." at bounding box center [33, 124] width 34 height 14
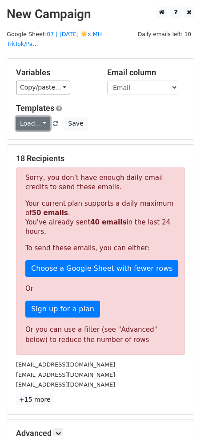
click at [32, 117] on link "Load..." at bounding box center [33, 124] width 34 height 14
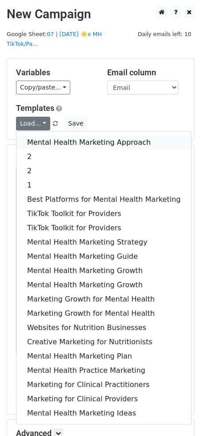
click at [35, 135] on link "Mental Health Marketing Approach" at bounding box center [103, 142] width 175 height 14
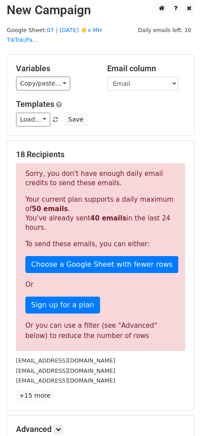
scroll to position [101, 0]
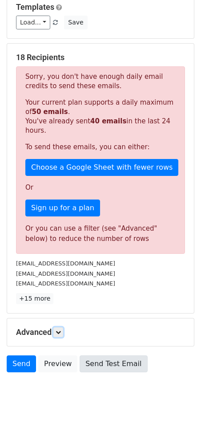
drag, startPoint x: 62, startPoint y: 321, endPoint x: 102, endPoint y: 359, distance: 55.4
click at [61, 329] on icon at bounding box center [58, 331] width 5 height 5
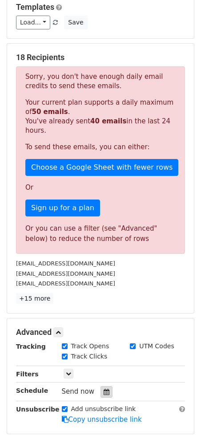
click at [101, 386] on div at bounding box center [107, 392] width 12 height 12
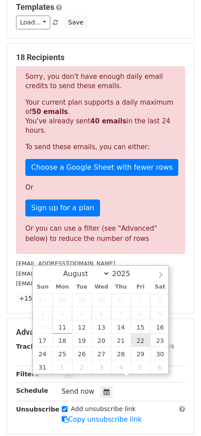
type input "2025-08-22 12:00"
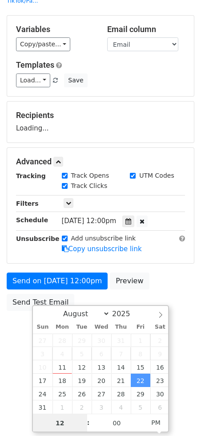
scroll to position [43, 0]
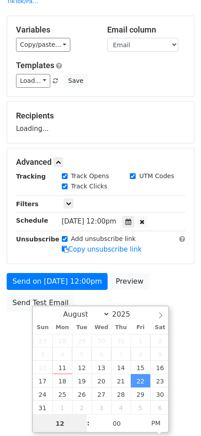
type input "3"
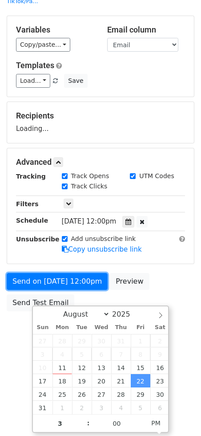
type input "2025-08-22 15:00"
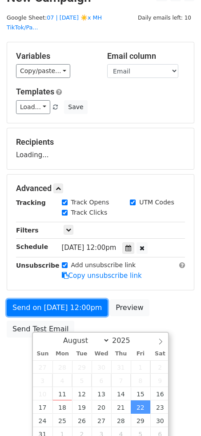
click at [27, 300] on form "Variables Copy/paste... {{Email}} Email column Email Templates Load... Mental H…" at bounding box center [101, 192] width 188 height 300
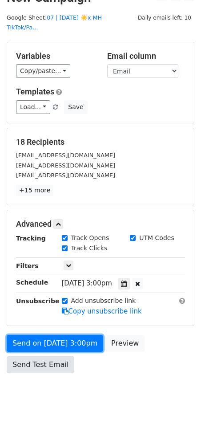
scroll to position [0, 0]
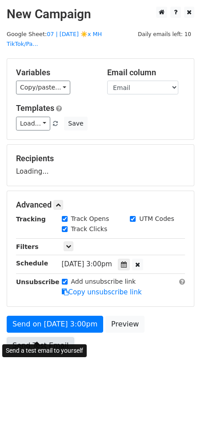
click at [25, 337] on link "Send Test Email" at bounding box center [41, 345] width 68 height 17
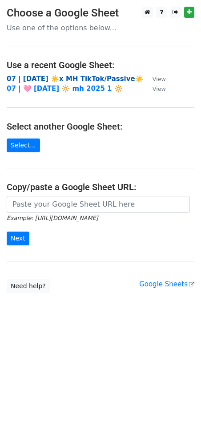
click at [87, 80] on strong "07 | [DATE] ☀️x MH TikTok/Passive☀️" at bounding box center [75, 79] width 137 height 8
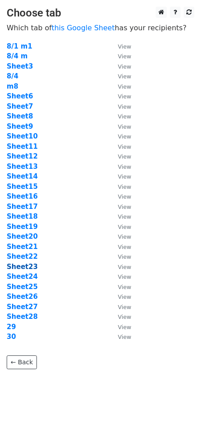
click at [30, 268] on strong "Sheet23" at bounding box center [22, 266] width 31 height 8
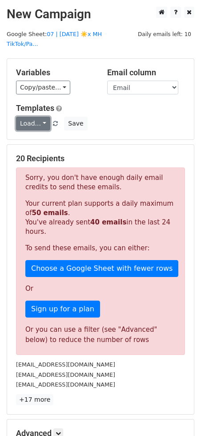
click at [32, 117] on link "Load..." at bounding box center [33, 124] width 34 height 14
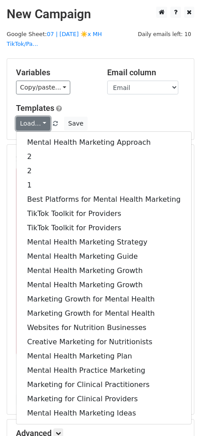
click at [32, 117] on link "Load..." at bounding box center [33, 124] width 34 height 14
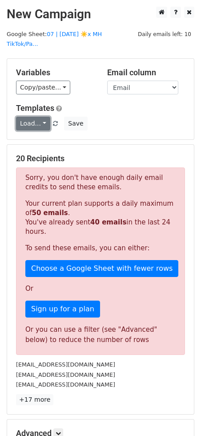
click at [32, 117] on link "Load..." at bounding box center [33, 124] width 34 height 14
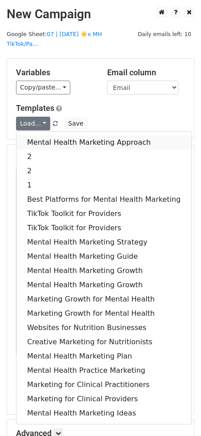
click at [43, 135] on link "Mental Health Marketing Approach" at bounding box center [103, 142] width 175 height 14
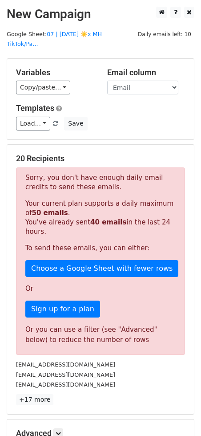
scroll to position [101, 0]
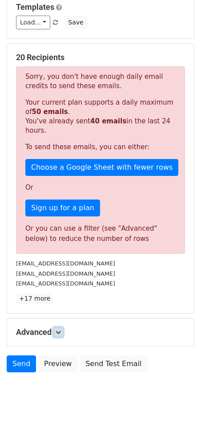
click at [63, 327] on link at bounding box center [58, 332] width 10 height 10
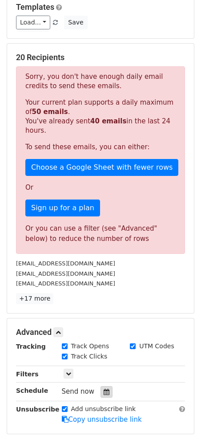
click at [104, 388] on icon at bounding box center [107, 391] width 6 height 6
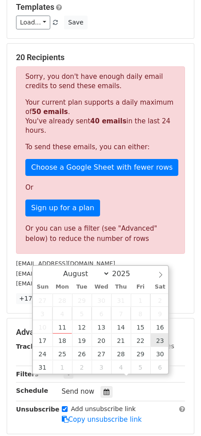
type input "[DATE] 12:00"
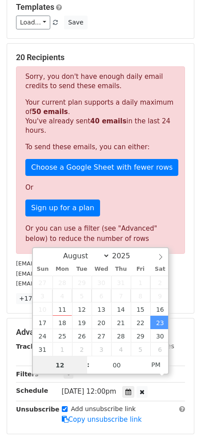
scroll to position [43, 0]
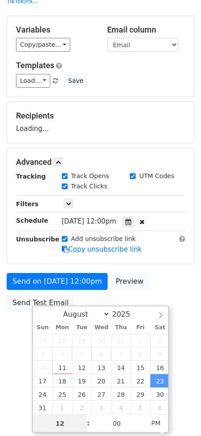
type input "3"
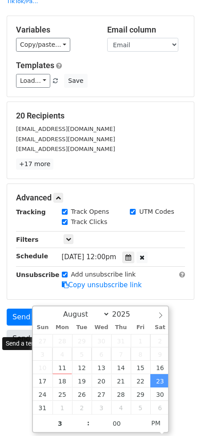
type input "[DATE] 15:00"
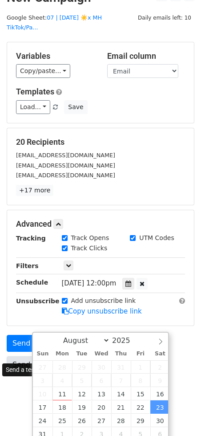
click at [29, 335] on div "Send on [DATE] 12:00pm Preview Send Test Email" at bounding box center [100, 356] width 201 height 43
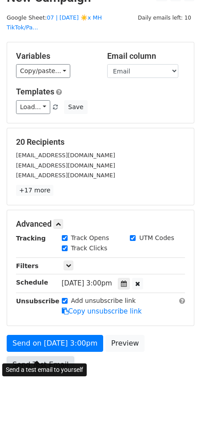
scroll to position [0, 0]
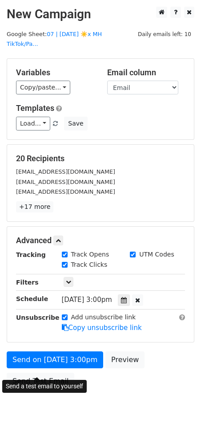
click at [28, 379] on div "Send a test email to yourself" at bounding box center [44, 385] width 85 height 13
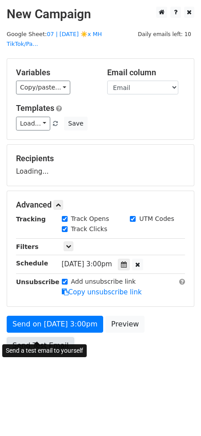
click at [34, 337] on link "Send Test Email" at bounding box center [41, 345] width 68 height 17
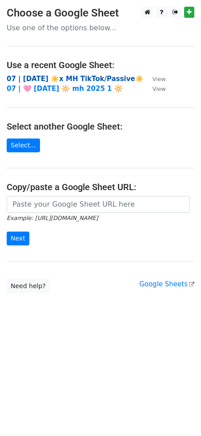
click at [78, 78] on strong "07 | [DATE] ☀️x MH TikTok/Passive☀️" at bounding box center [75, 79] width 137 height 8
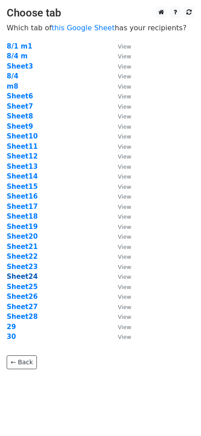
click at [28, 277] on strong "Sheet24" at bounding box center [22, 276] width 31 height 8
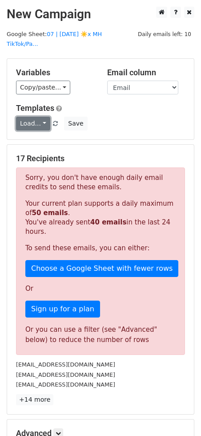
click at [30, 117] on link "Load..." at bounding box center [33, 124] width 34 height 14
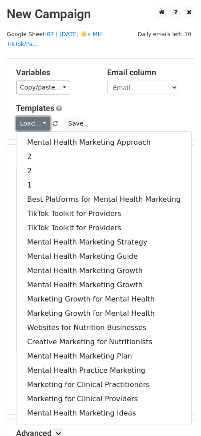
click at [30, 117] on link "Load..." at bounding box center [33, 124] width 34 height 14
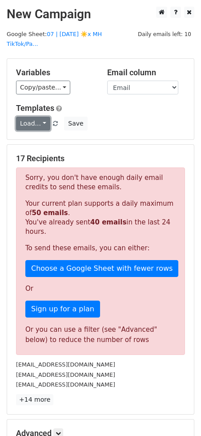
click at [30, 117] on link "Load..." at bounding box center [33, 124] width 34 height 14
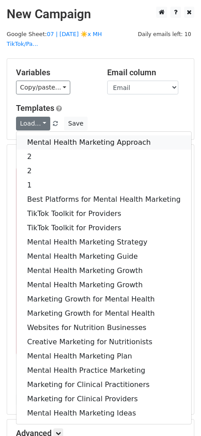
click at [31, 135] on link "Mental Health Marketing Approach" at bounding box center [103, 142] width 175 height 14
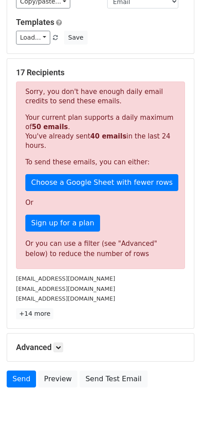
scroll to position [101, 0]
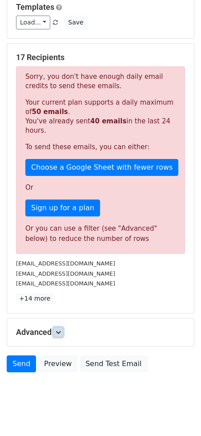
click at [61, 329] on icon at bounding box center [58, 331] width 5 height 5
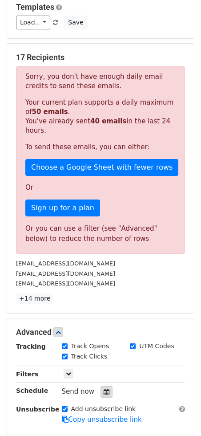
click at [104, 388] on icon at bounding box center [107, 391] width 6 height 6
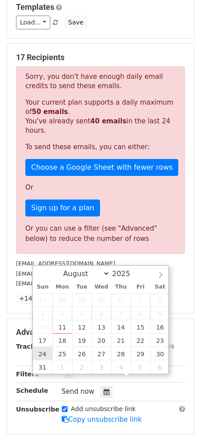
type input "[DATE] 12:00"
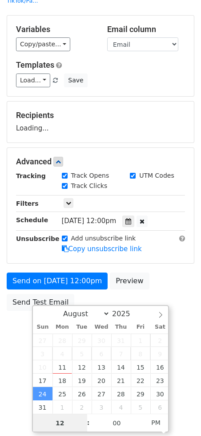
scroll to position [43, 0]
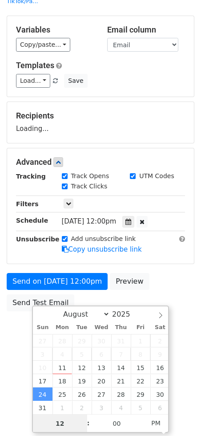
type input "4"
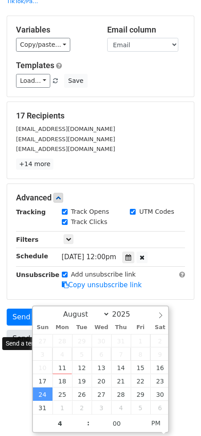
type input "[DATE] 16:00"
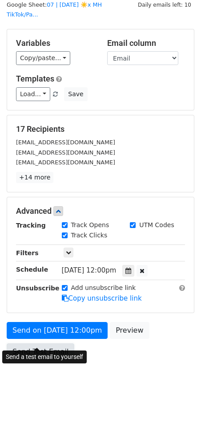
scroll to position [16, 0]
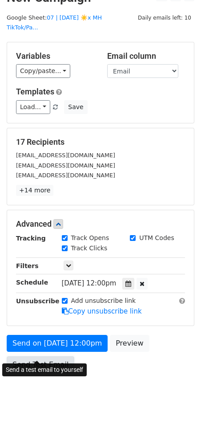
click at [21, 320] on form "Variables Copy/paste... {{Email}} Email column Email Templates Load... Mental H…" at bounding box center [101, 209] width 188 height 335
click at [24, 347] on body "New Campaign Daily emails left: 10 Google Sheet: 07 | [DATE] ☀️x MH TikTok/Pa..…" at bounding box center [100, 201] width 201 height 423
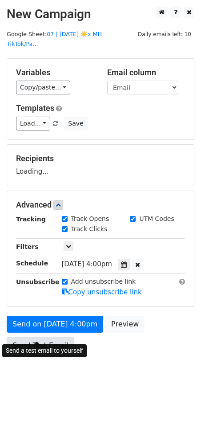
scroll to position [0, 0]
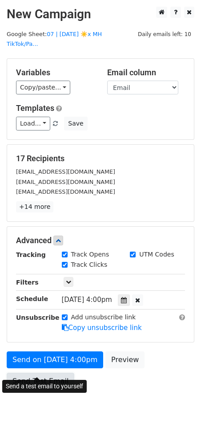
click at [42, 372] on link "Send Test Email" at bounding box center [41, 380] width 68 height 17
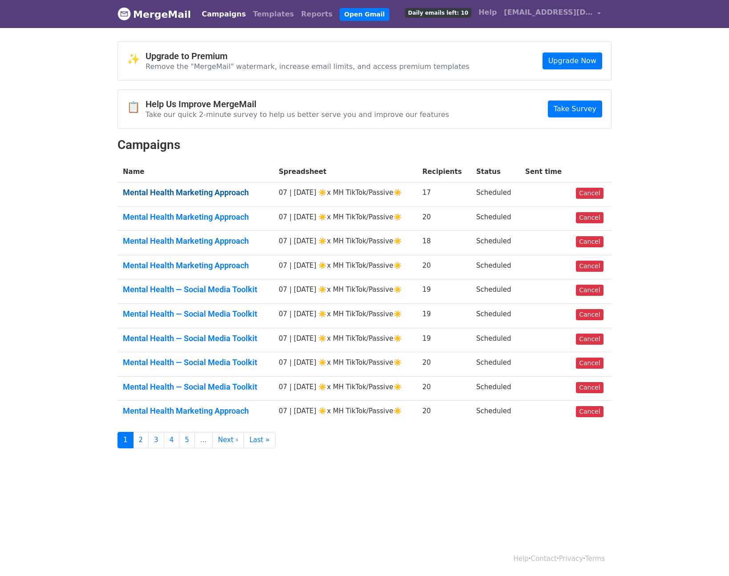
click at [189, 190] on link "Mental Health Marketing Approach" at bounding box center [195, 193] width 145 height 10
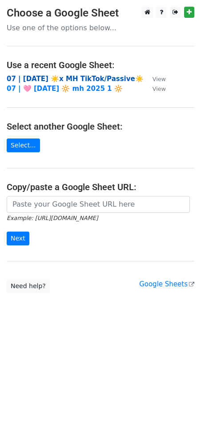
click at [62, 78] on strong "07 | [DATE] ☀️x MH TikTok/Passive☀️" at bounding box center [75, 79] width 137 height 8
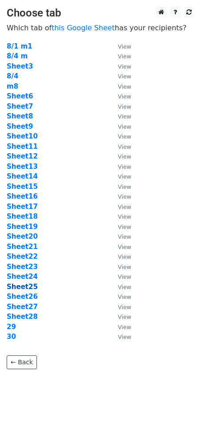
click at [30, 286] on strong "Sheet25" at bounding box center [22, 286] width 31 height 8
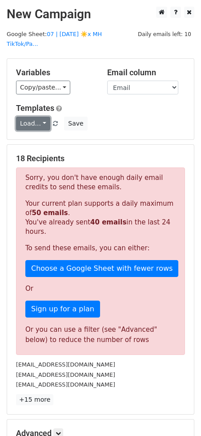
click at [36, 117] on link "Load..." at bounding box center [33, 124] width 34 height 14
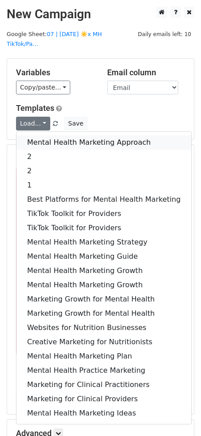
click at [37, 137] on link "Mental Health Marketing Approach" at bounding box center [103, 142] width 175 height 14
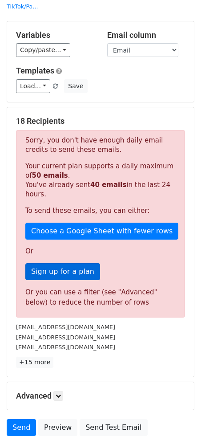
scroll to position [101, 0]
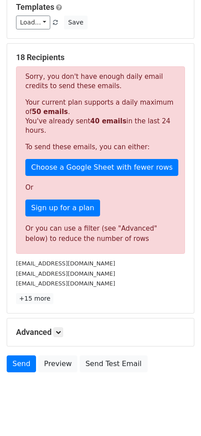
click at [61, 327] on div "Advanced Tracking Track Opens UTM Codes Track Clicks Filters Only include sprea…" at bounding box center [100, 332] width 187 height 28
click at [60, 329] on icon at bounding box center [58, 331] width 5 height 5
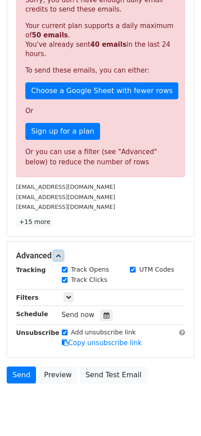
scroll to position [188, 0]
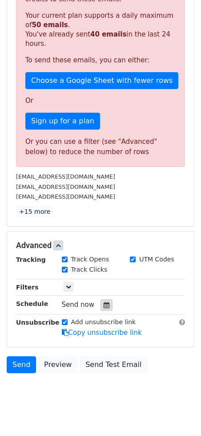
click at [104, 299] on div at bounding box center [107, 305] width 12 height 12
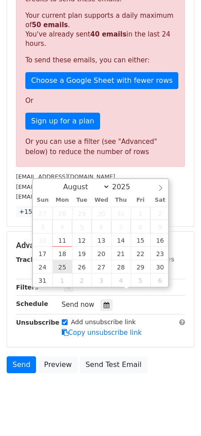
type input "[DATE] 12:00"
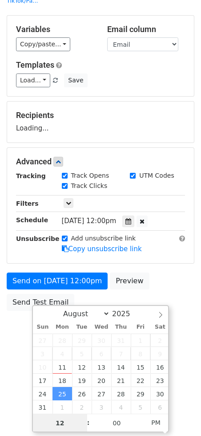
scroll to position [43, 0]
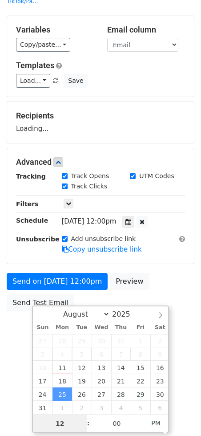
type input "5"
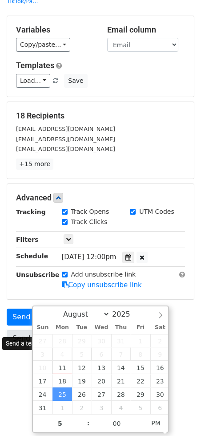
type input "[DATE] 17:00"
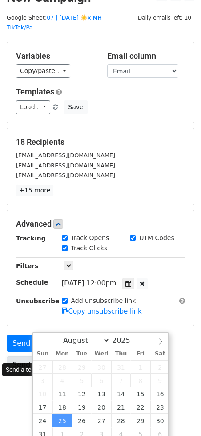
click at [24, 319] on form "Variables Copy/paste... {{Email}} Email column Email Templates Load... Mental H…" at bounding box center [101, 209] width 188 height 335
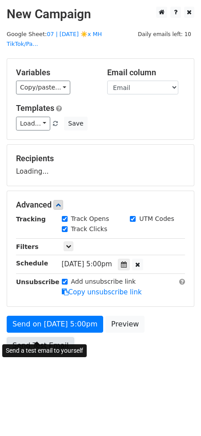
scroll to position [0, 0]
click at [25, 337] on link "Send Test Email" at bounding box center [41, 345] width 68 height 17
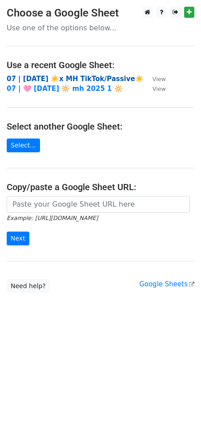
click at [74, 76] on strong "07 | [DATE] ☀️x MH TikTok/Passive☀️" at bounding box center [75, 79] width 137 height 8
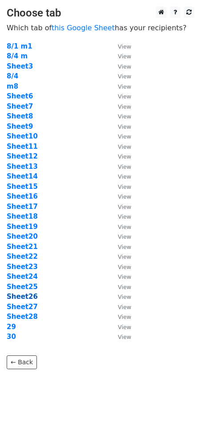
click at [16, 296] on strong "Sheet26" at bounding box center [22, 296] width 31 height 8
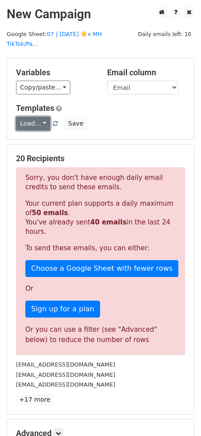
click at [35, 117] on link "Load..." at bounding box center [33, 124] width 34 height 14
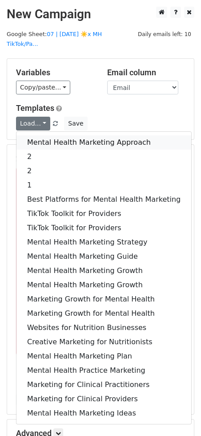
click at [44, 135] on link "Mental Health Marketing Approach" at bounding box center [103, 142] width 175 height 14
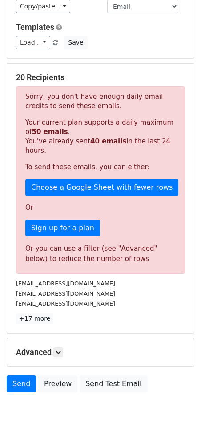
scroll to position [101, 0]
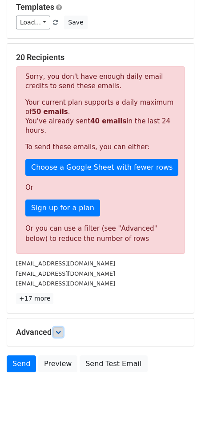
click at [63, 327] on link at bounding box center [58, 332] width 10 height 10
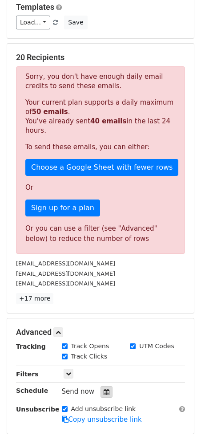
click at [104, 388] on icon at bounding box center [107, 391] width 6 height 6
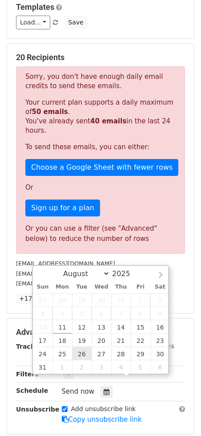
type input "[DATE] 12:00"
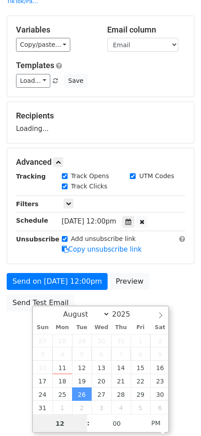
type input "3"
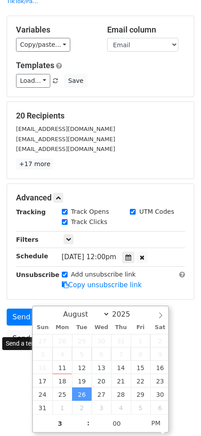
type input "[DATE] 15:00"
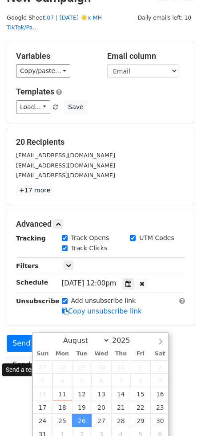
click at [28, 314] on form "Variables Copy/paste... {{Email}} Email column Email Templates Load... Mental H…" at bounding box center [101, 209] width 188 height 335
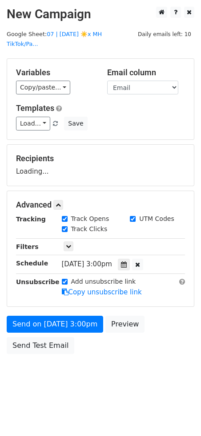
scroll to position [0, 0]
click at [22, 343] on div "Send on [DATE] 3:00pm Preview Send Test Email" at bounding box center [100, 336] width 201 height 43
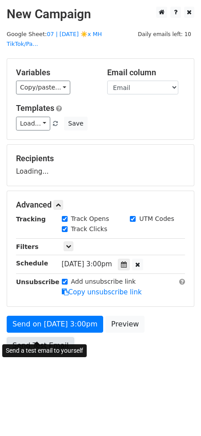
click at [38, 337] on link "Send Test Email" at bounding box center [41, 345] width 68 height 17
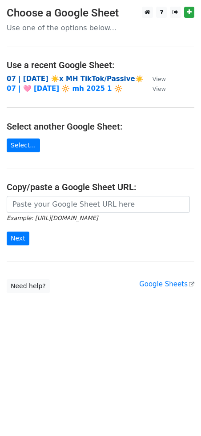
click at [40, 75] on strong "07 | [DATE] ☀️x MH TikTok/Passive☀️" at bounding box center [75, 79] width 137 height 8
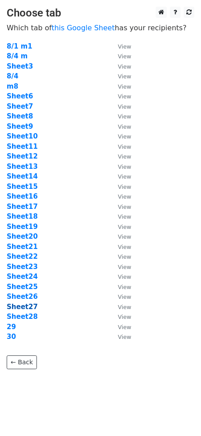
click at [17, 306] on strong "Sheet27" at bounding box center [22, 307] width 31 height 8
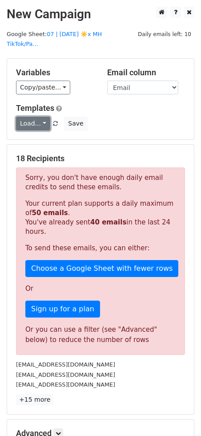
click at [35, 118] on link "Load..." at bounding box center [33, 124] width 34 height 14
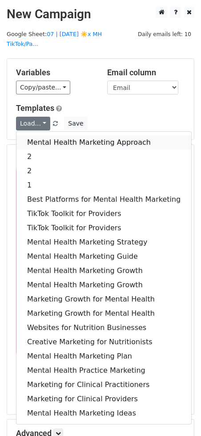
click at [39, 135] on link "Mental Health Marketing Approach" at bounding box center [103, 142] width 175 height 14
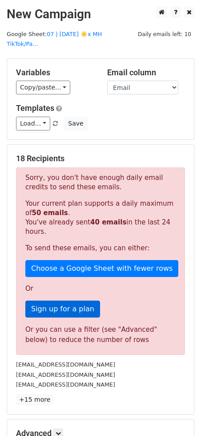
scroll to position [101, 0]
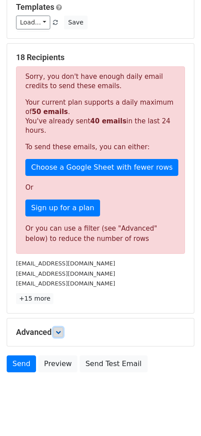
click at [60, 329] on icon at bounding box center [58, 331] width 5 height 5
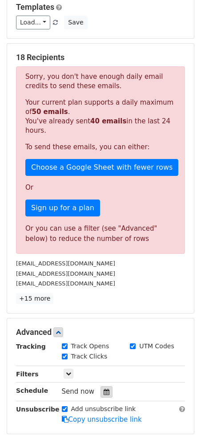
click at [101, 386] on div at bounding box center [107, 392] width 12 height 12
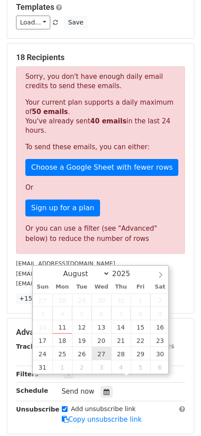
type input "[DATE] 12:00"
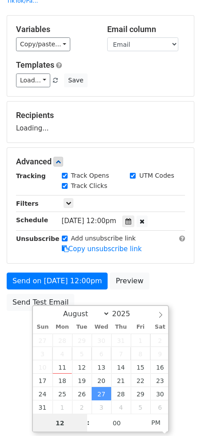
scroll to position [43, 0]
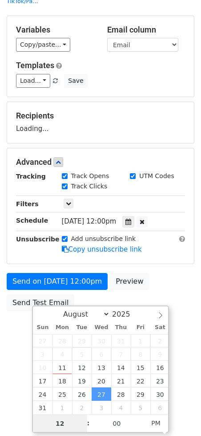
type input "3"
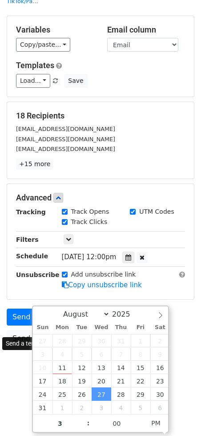
type input "[DATE] 15:00"
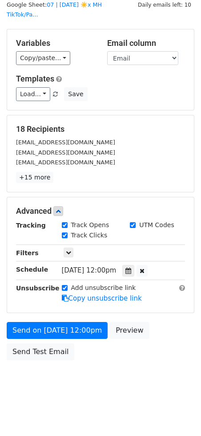
scroll to position [16, 0]
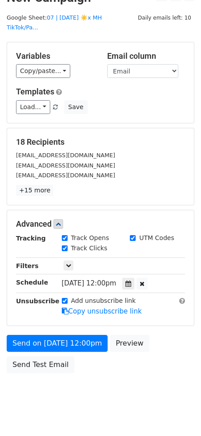
click at [24, 337] on div "Send on [DATE] 12:00pm Preview Send Test Email" at bounding box center [100, 356] width 201 height 43
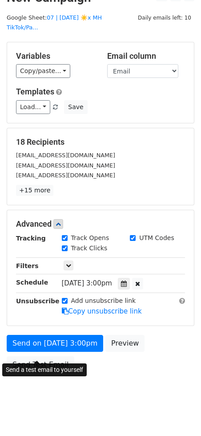
scroll to position [0, 0]
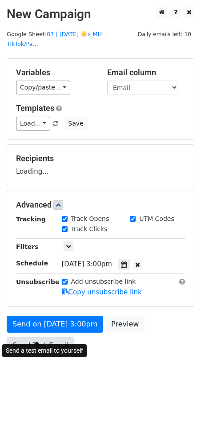
click at [40, 337] on link "Send Test Email" at bounding box center [41, 345] width 68 height 17
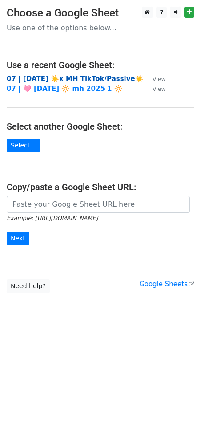
click at [81, 78] on strong "07 | [DATE] ☀️x MH TikTok/Passive☀️" at bounding box center [75, 79] width 137 height 8
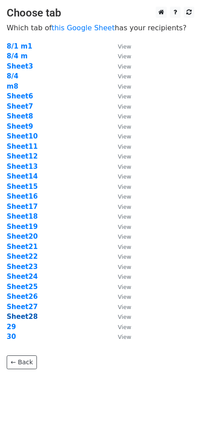
click at [28, 318] on strong "Sheet28" at bounding box center [22, 316] width 31 height 8
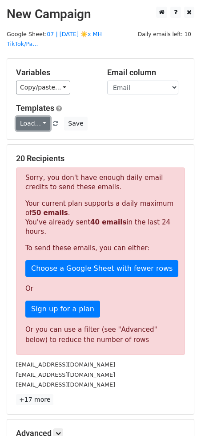
click at [40, 117] on link "Load..." at bounding box center [33, 124] width 34 height 14
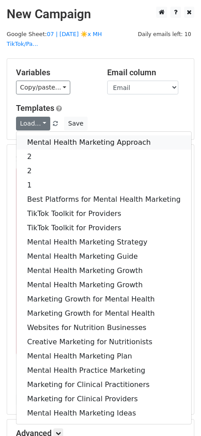
click at [43, 135] on link "Mental Health Marketing Approach" at bounding box center [103, 142] width 175 height 14
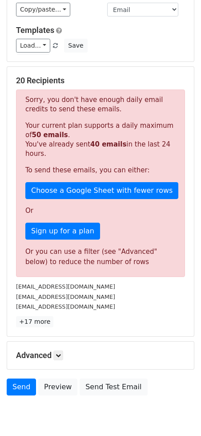
scroll to position [101, 0]
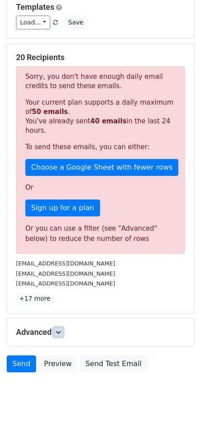
click at [59, 329] on icon at bounding box center [58, 331] width 5 height 5
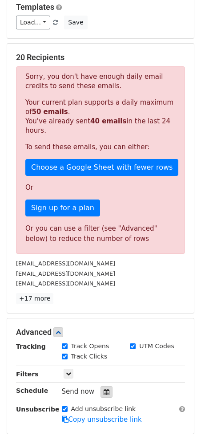
click at [105, 386] on div at bounding box center [107, 392] width 12 height 12
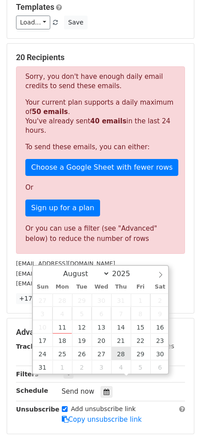
type input "[DATE] 12:00"
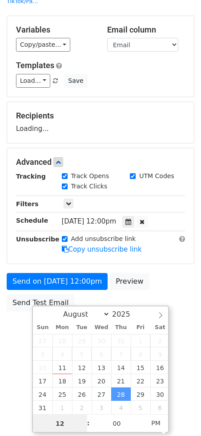
type input "3"
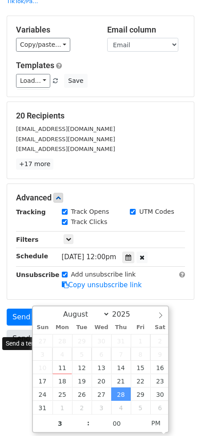
type input "[DATE] 15:00"
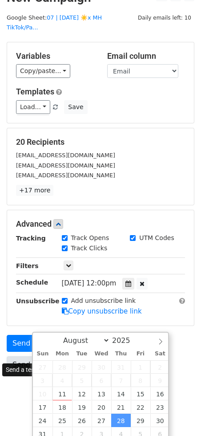
click at [16, 321] on form "Variables Copy/paste... {{Email}} Email column Email Templates Load... Mental H…" at bounding box center [101, 209] width 188 height 335
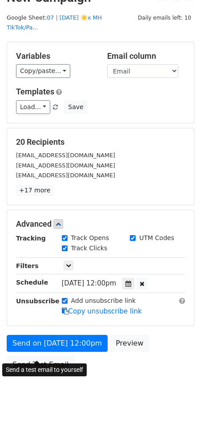
scroll to position [0, 0]
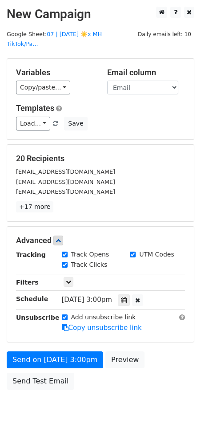
click at [38, 324] on form "Variables Copy/paste... {{Email}} Email column Email Templates Load... Mental H…" at bounding box center [101, 225] width 188 height 335
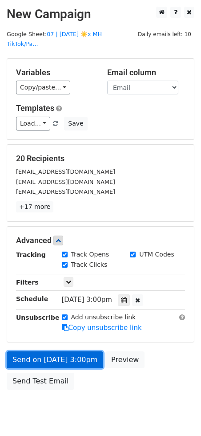
click at [37, 355] on link "Send on [DATE] 3:00pm" at bounding box center [55, 359] width 97 height 17
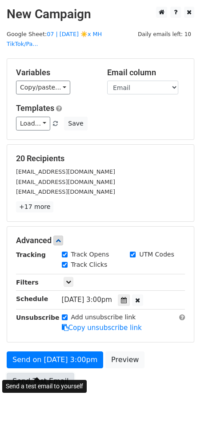
click at [40, 372] on link "Send Test Email" at bounding box center [41, 380] width 68 height 17
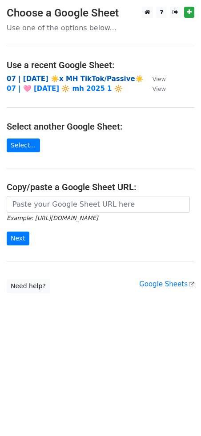
click at [77, 75] on strong "07 | [DATE] ☀️x MH TikTok/Passive☀️" at bounding box center [75, 79] width 137 height 8
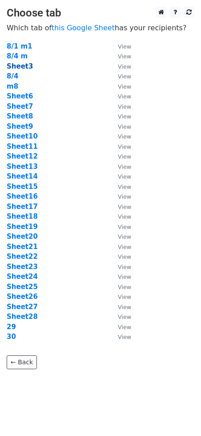
click at [22, 66] on strong "Sheet3" at bounding box center [20, 66] width 26 height 8
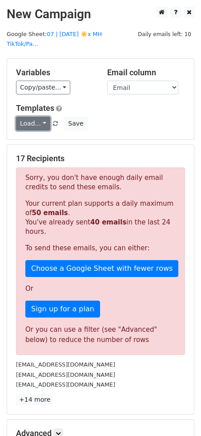
click at [38, 119] on link "Load..." at bounding box center [33, 124] width 34 height 14
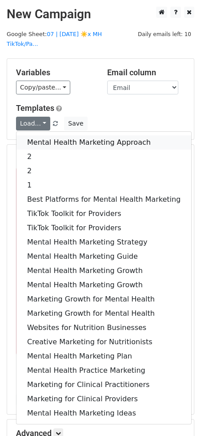
click at [40, 135] on link "Mental Health Marketing Approach" at bounding box center [103, 142] width 175 height 14
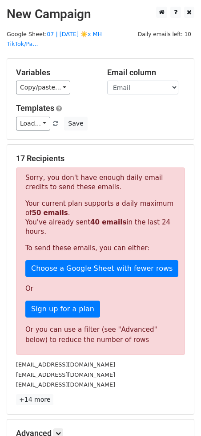
scroll to position [101, 0]
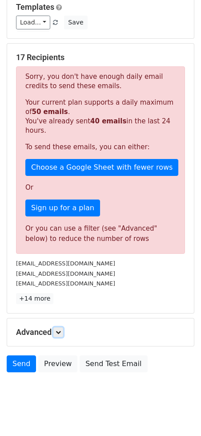
drag, startPoint x: 60, startPoint y: 319, endPoint x: 94, endPoint y: 359, distance: 52.4
click at [61, 329] on icon at bounding box center [58, 331] width 5 height 5
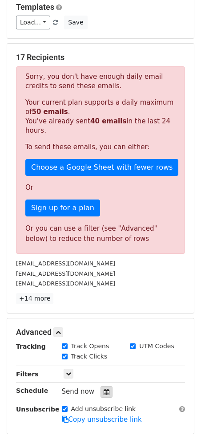
click at [105, 386] on div at bounding box center [107, 392] width 12 height 12
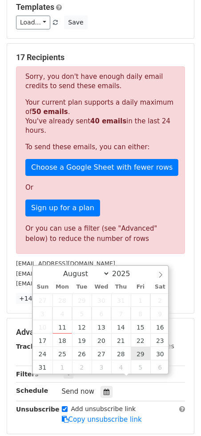
type input "[DATE] 12:00"
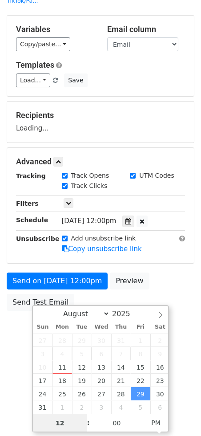
scroll to position [43, 0]
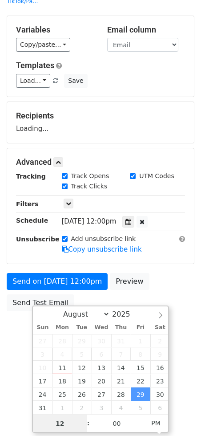
type input "3"
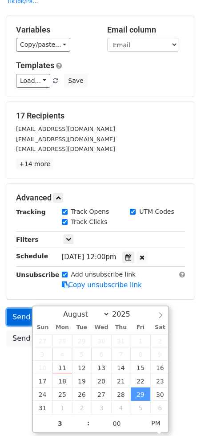
type input "[DATE] 15:00"
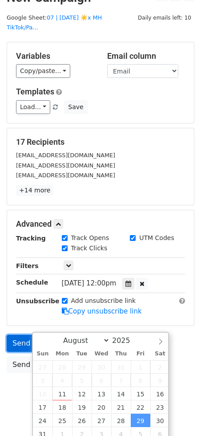
click at [29, 309] on form "Variables Copy/paste... {{Email}} Email column Email Templates Load... Mental H…" at bounding box center [101, 209] width 188 height 335
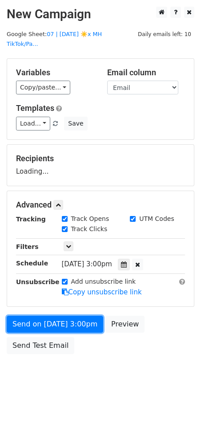
scroll to position [0, 0]
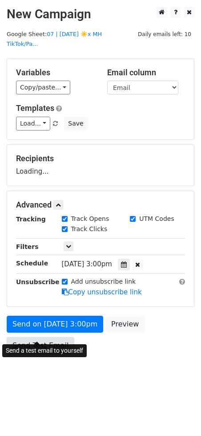
click at [32, 337] on link "Send Test Email" at bounding box center [41, 345] width 68 height 17
